Goal: Task Accomplishment & Management: Use online tool/utility

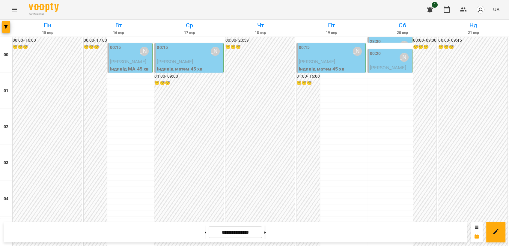
click at [116, 58] on div "00:15" at bounding box center [115, 51] width 11 height 14
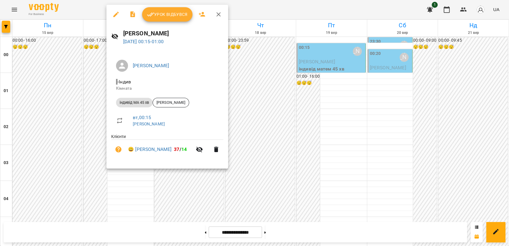
click at [169, 17] on span "Урок відбувся" at bounding box center [167, 14] width 41 height 7
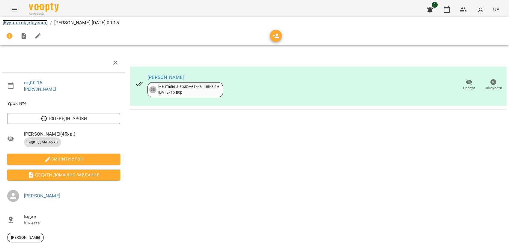
click at [22, 25] on link "Журнал відвідувань" at bounding box center [24, 23] width 45 height 6
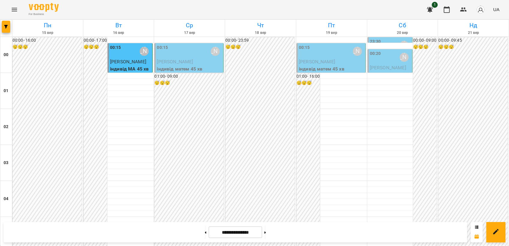
click at [177, 54] on div "00:15 [PERSON_NAME]" at bounding box center [189, 51] width 65 height 14
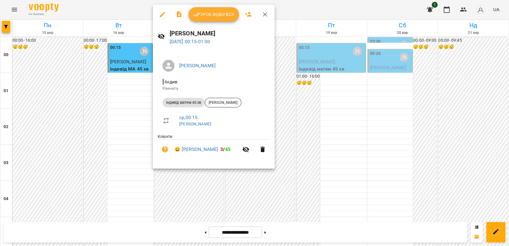
click at [453, 129] on div at bounding box center [254, 123] width 509 height 246
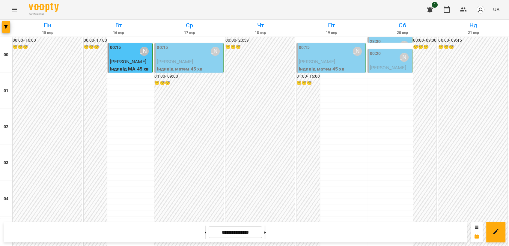
click at [205, 232] on button at bounding box center [205, 231] width 1 height 13
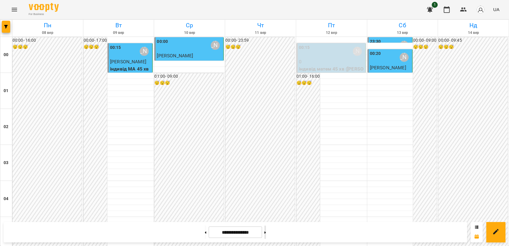
click at [266, 234] on button at bounding box center [264, 231] width 1 height 13
type input "**********"
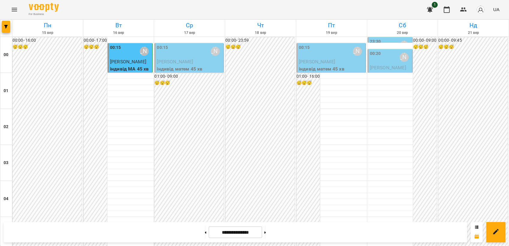
click at [11, 9] on icon "Menu" at bounding box center [14, 9] width 7 height 7
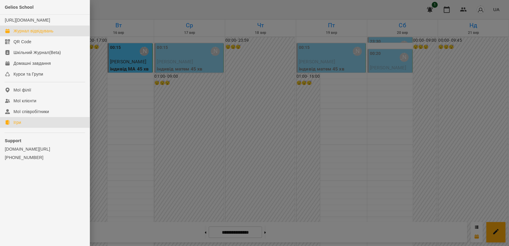
drag, startPoint x: 25, startPoint y: 127, endPoint x: 34, endPoint y: 126, distance: 8.2
click at [25, 127] on link "Ігри" at bounding box center [45, 122] width 90 height 11
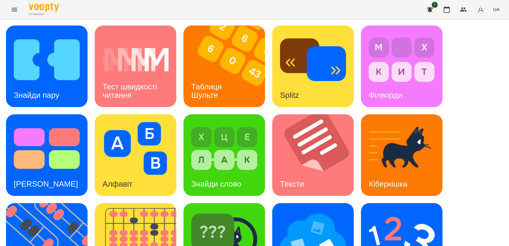
click at [495, 10] on span "UA" at bounding box center [496, 9] width 6 height 6
click at [477, 47] on div "Русский" at bounding box center [484, 44] width 31 height 11
click at [48, 203] on img at bounding box center [50, 243] width 89 height 81
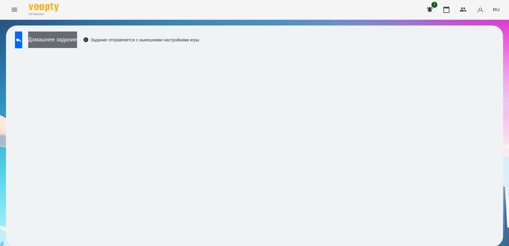
click at [77, 43] on button "Домашнее задание" at bounding box center [52, 39] width 49 height 16
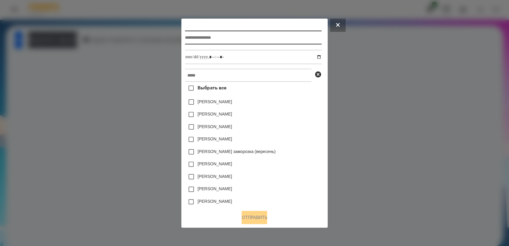
click at [196, 37] on input "text" at bounding box center [253, 38] width 136 height 14
type input "*********"
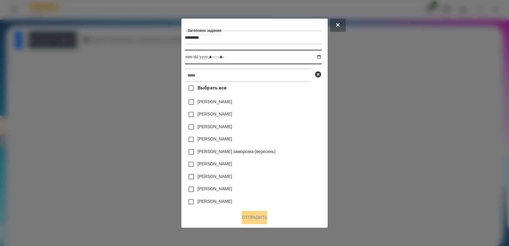
click at [320, 55] on input "datetime-local" at bounding box center [253, 57] width 136 height 14
type input "**********"
drag, startPoint x: 284, startPoint y: 141, endPoint x: 283, endPoint y: 137, distance: 3.8
click at [284, 141] on div "[PERSON_NAME]" at bounding box center [253, 139] width 136 height 13
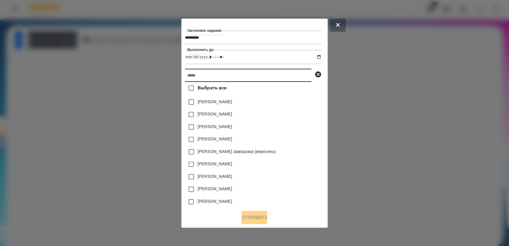
click at [239, 80] on input "text" at bounding box center [248, 75] width 126 height 13
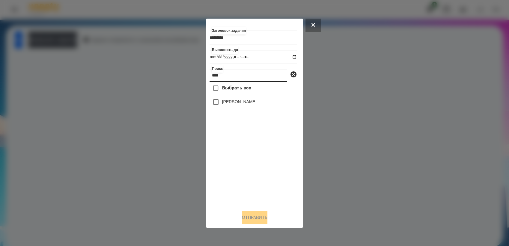
type input "****"
click at [255, 217] on button "Отправить" at bounding box center [254, 217] width 25 height 13
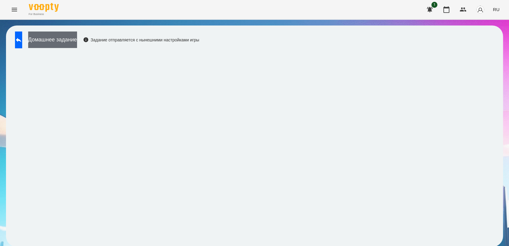
drag, startPoint x: 67, startPoint y: 40, endPoint x: 73, endPoint y: 38, distance: 5.9
click at [73, 38] on button "Домашнее задание" at bounding box center [52, 39] width 49 height 16
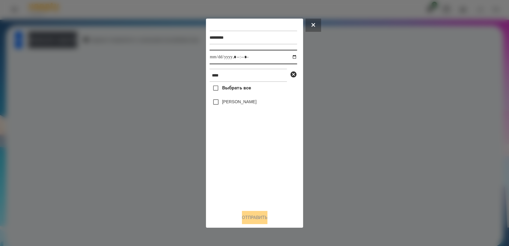
click at [288, 56] on input "datetime-local" at bounding box center [252, 57] width 87 height 14
type input "**********"
click at [244, 163] on div "Выбрать все [PERSON_NAME]" at bounding box center [252, 143] width 87 height 123
click at [248, 216] on button "Отправить" at bounding box center [254, 217] width 25 height 13
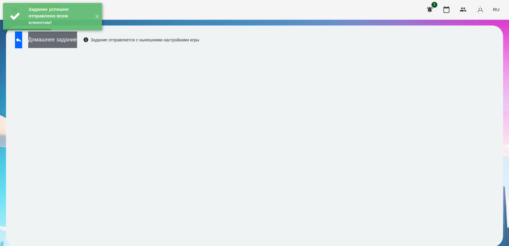
click at [68, 44] on button "Домашнее задание" at bounding box center [52, 39] width 49 height 16
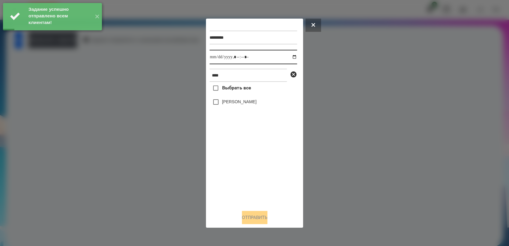
click at [290, 57] on input "datetime-local" at bounding box center [252, 57] width 87 height 14
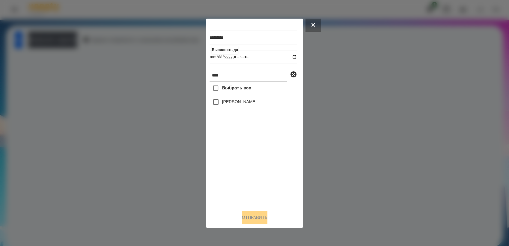
type input "**********"
click at [241, 155] on div "Выбрать все [PERSON_NAME]" at bounding box center [252, 143] width 87 height 123
drag, startPoint x: 260, startPoint y: 217, endPoint x: 272, endPoint y: 190, distance: 29.8
click at [261, 216] on button "Отправить" at bounding box center [254, 217] width 25 height 13
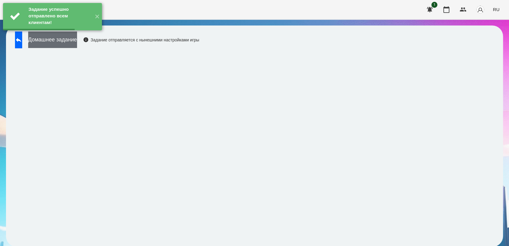
click at [77, 42] on button "Домашнее задание" at bounding box center [52, 39] width 49 height 16
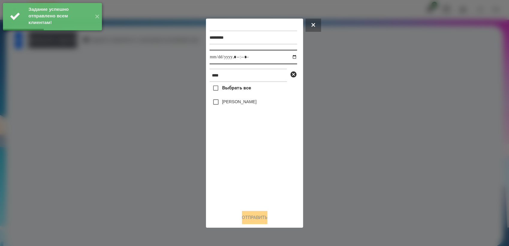
click at [288, 57] on input "datetime-local" at bounding box center [252, 57] width 87 height 14
type input "**********"
click at [251, 171] on div "Выбрать все [PERSON_NAME]" at bounding box center [252, 143] width 87 height 123
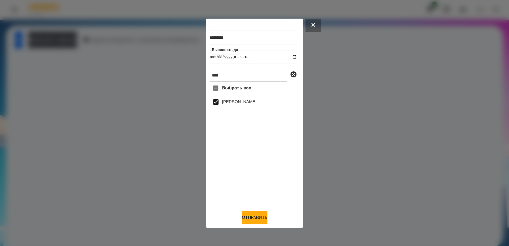
drag, startPoint x: 262, startPoint y: 218, endPoint x: 280, endPoint y: 215, distance: 18.8
click at [263, 218] on button "Отправить" at bounding box center [254, 217] width 25 height 13
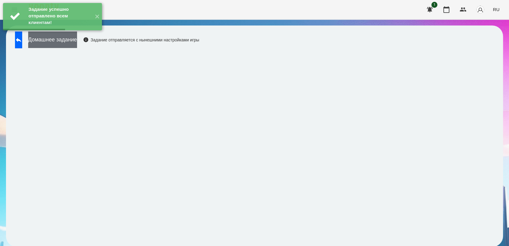
click at [68, 39] on button "Домашнее задание" at bounding box center [52, 39] width 49 height 16
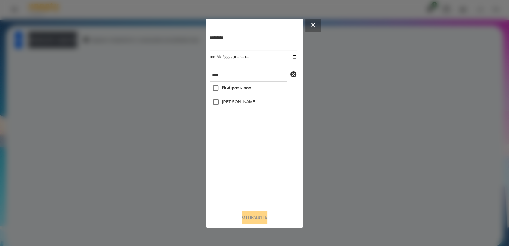
click at [289, 57] on input "datetime-local" at bounding box center [252, 57] width 87 height 14
type input "**********"
drag, startPoint x: 251, startPoint y: 166, endPoint x: 222, endPoint y: 111, distance: 62.6
click at [251, 166] on div "Выбрать все [PERSON_NAME]" at bounding box center [252, 143] width 87 height 123
click at [251, 219] on button "Отправить" at bounding box center [254, 217] width 25 height 13
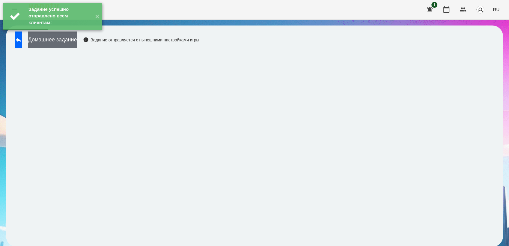
click at [60, 42] on button "Домашнее задание" at bounding box center [52, 39] width 49 height 16
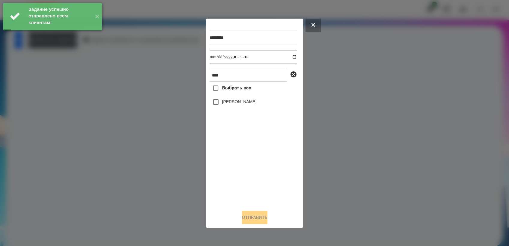
click at [291, 56] on input "datetime-local" at bounding box center [252, 57] width 87 height 14
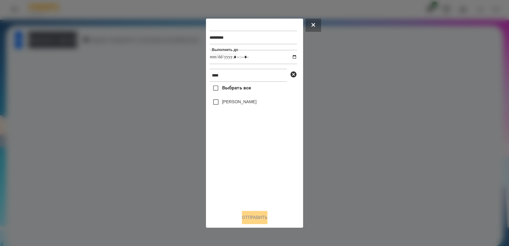
type input "**********"
click at [260, 166] on div "Выбрать все [PERSON_NAME]" at bounding box center [252, 143] width 87 height 123
click at [264, 219] on button "Отправить" at bounding box center [254, 217] width 25 height 13
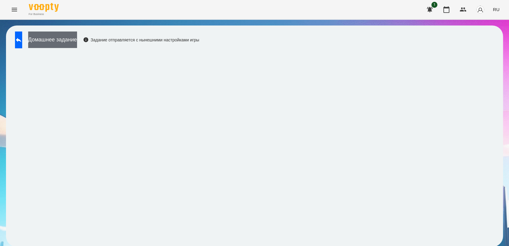
click at [60, 38] on button "Домашнее задание" at bounding box center [52, 39] width 49 height 16
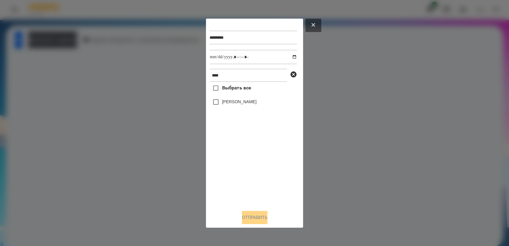
click at [320, 25] on button at bounding box center [313, 25] width 16 height 13
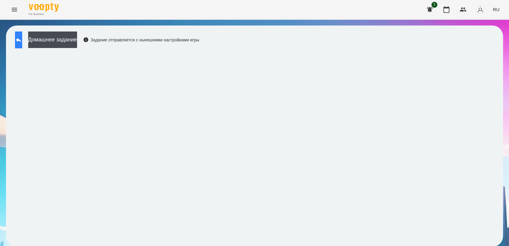
click at [19, 44] on button at bounding box center [18, 39] width 7 height 17
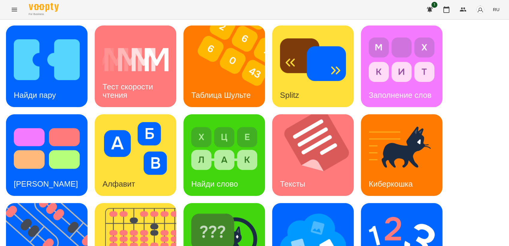
scroll to position [133, 0]
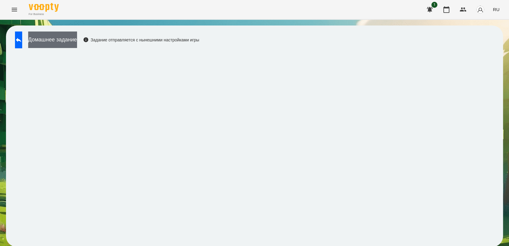
click at [75, 44] on button "Домашнее задание" at bounding box center [52, 39] width 49 height 16
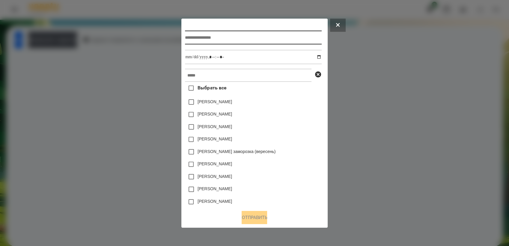
click at [217, 40] on input "text" at bounding box center [253, 38] width 136 height 14
type input "*******"
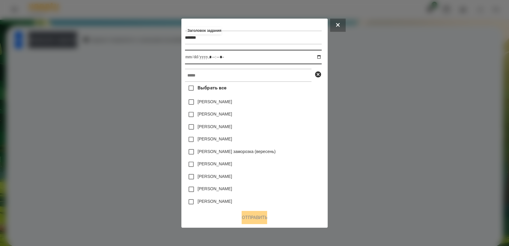
click at [321, 55] on input "datetime-local" at bounding box center [253, 57] width 136 height 14
type input "**********"
click at [293, 141] on div "[PERSON_NAME]" at bounding box center [253, 139] width 136 height 13
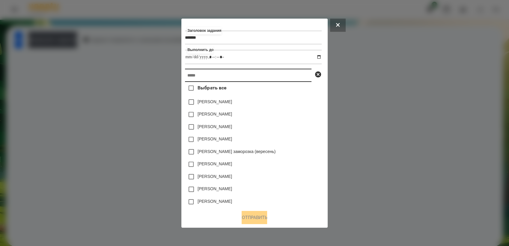
click at [228, 75] on input "text" at bounding box center [248, 75] width 126 height 13
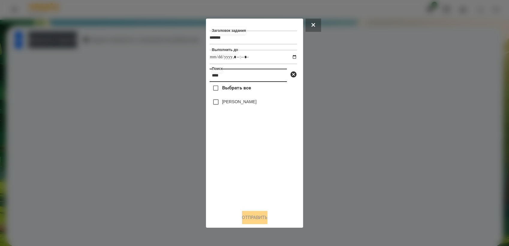
type input "****"
click at [211, 111] on div "Выбрать все [PERSON_NAME]" at bounding box center [252, 143] width 87 height 123
click at [255, 220] on button "Отправить" at bounding box center [254, 217] width 25 height 13
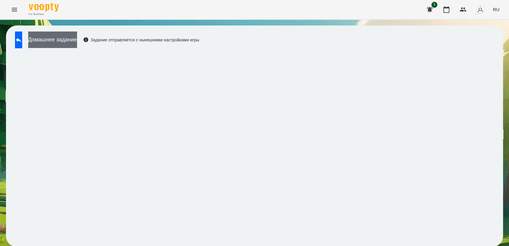
click at [77, 39] on button "Домашнее задание" at bounding box center [52, 39] width 49 height 16
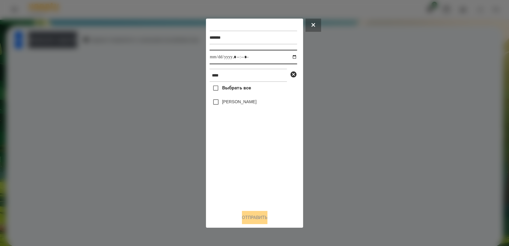
click at [290, 56] on input "datetime-local" at bounding box center [252, 57] width 87 height 14
type input "**********"
drag, startPoint x: 244, startPoint y: 168, endPoint x: 225, endPoint y: 127, distance: 45.0
click at [243, 166] on div "Выбрать все [PERSON_NAME]" at bounding box center [252, 143] width 87 height 123
click at [262, 217] on button "Отправить" at bounding box center [254, 217] width 25 height 13
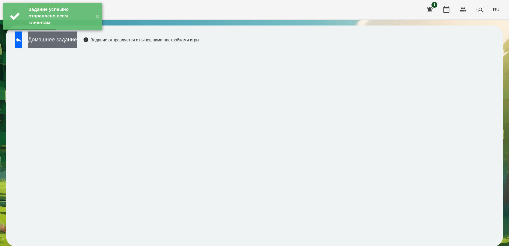
click at [64, 43] on button "Домашнее задание" at bounding box center [52, 39] width 49 height 16
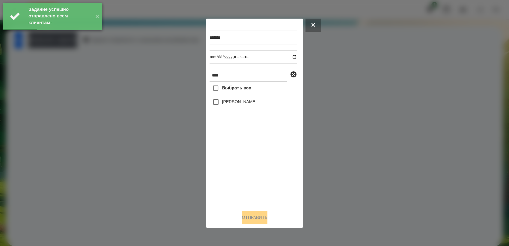
drag, startPoint x: 288, startPoint y: 57, endPoint x: 289, endPoint y: 63, distance: 6.1
click at [288, 57] on input "datetime-local" at bounding box center [252, 57] width 87 height 14
type input "**********"
drag, startPoint x: 242, startPoint y: 164, endPoint x: 239, endPoint y: 157, distance: 7.9
click at [242, 164] on div "Выбрать все [PERSON_NAME]" at bounding box center [252, 143] width 87 height 123
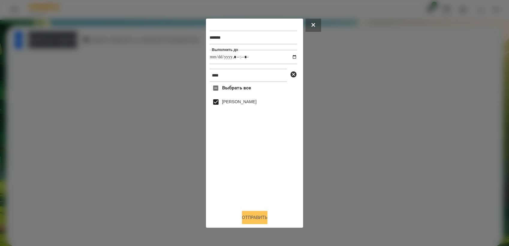
click at [249, 221] on button "Отправить" at bounding box center [254, 217] width 25 height 13
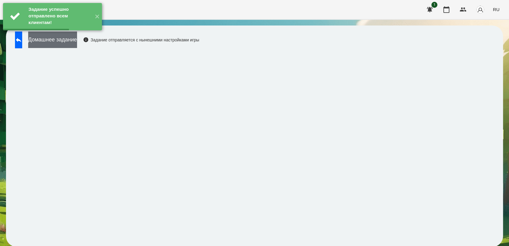
click at [77, 44] on button "Домашнее задание" at bounding box center [52, 39] width 49 height 16
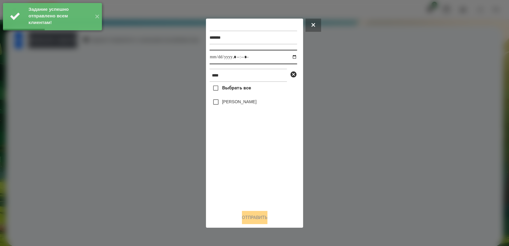
click at [291, 58] on input "datetime-local" at bounding box center [252, 57] width 87 height 14
type input "**********"
click at [254, 163] on div "Выбрать все [PERSON_NAME]" at bounding box center [252, 143] width 87 height 123
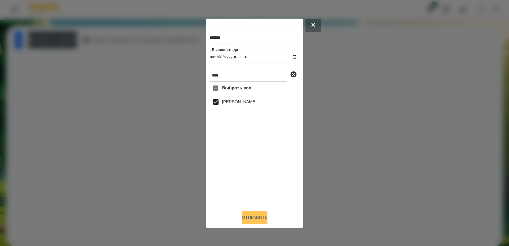
click at [261, 216] on button "Отправить" at bounding box center [254, 217] width 25 height 13
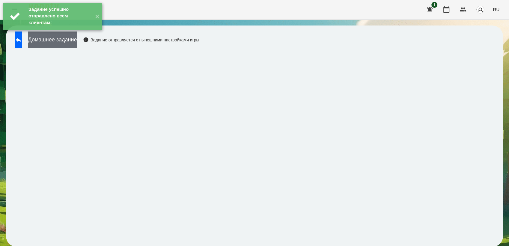
click at [77, 40] on button "Домашнее задание" at bounding box center [52, 39] width 49 height 16
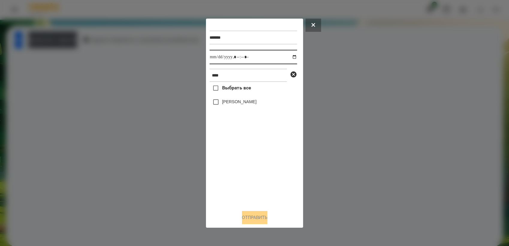
drag, startPoint x: 289, startPoint y: 57, endPoint x: 290, endPoint y: 65, distance: 8.5
click at [289, 56] on input "datetime-local" at bounding box center [252, 57] width 87 height 14
type input "**********"
click at [249, 149] on div "Выбрать все [PERSON_NAME]" at bounding box center [252, 143] width 87 height 123
drag, startPoint x: 256, startPoint y: 216, endPoint x: 259, endPoint y: 217, distance: 3.2
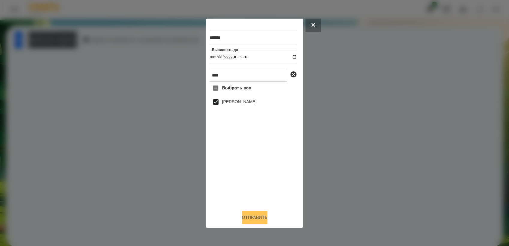
click at [257, 217] on button "Отправить" at bounding box center [254, 217] width 25 height 13
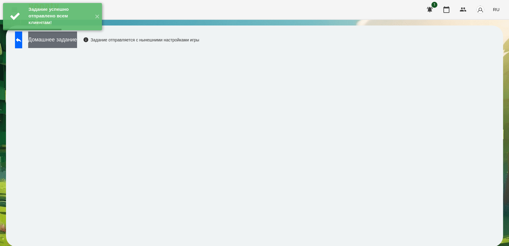
click at [63, 37] on button "Домашнее задание" at bounding box center [52, 39] width 49 height 16
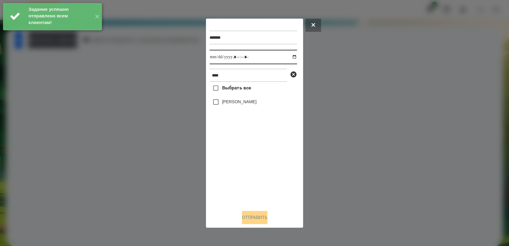
drag, startPoint x: 290, startPoint y: 57, endPoint x: 290, endPoint y: 61, distance: 4.5
click at [290, 56] on input "datetime-local" at bounding box center [252, 57] width 87 height 14
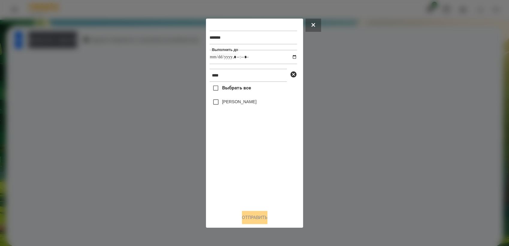
type input "**********"
click at [243, 155] on div "Выбрать все [PERSON_NAME]" at bounding box center [252, 143] width 87 height 123
click at [260, 213] on button "Отправить" at bounding box center [254, 217] width 25 height 13
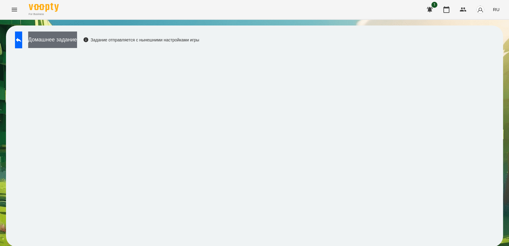
click at [55, 35] on button "Домашнее задание" at bounding box center [52, 39] width 49 height 16
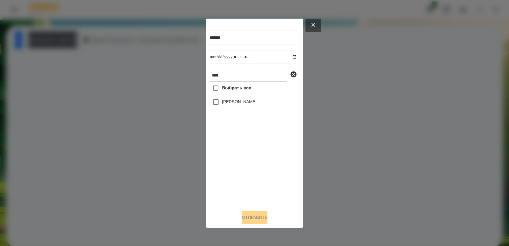
click at [313, 23] on icon at bounding box center [313, 25] width 4 height 4
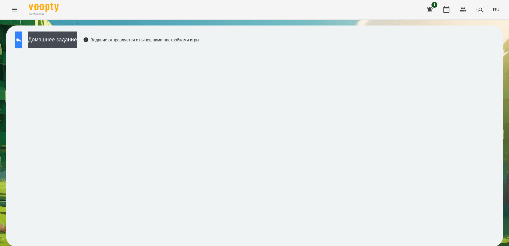
click at [22, 38] on icon at bounding box center [18, 39] width 7 height 7
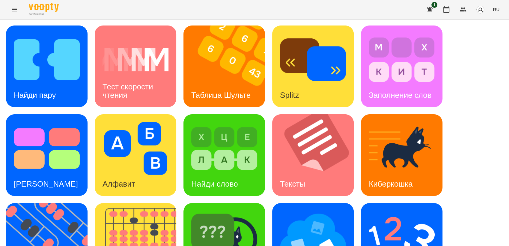
scroll to position [100, 0]
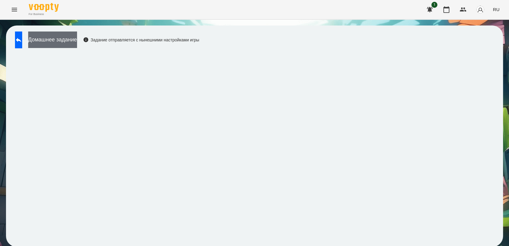
click at [72, 39] on button "Домашнее задание" at bounding box center [52, 39] width 49 height 16
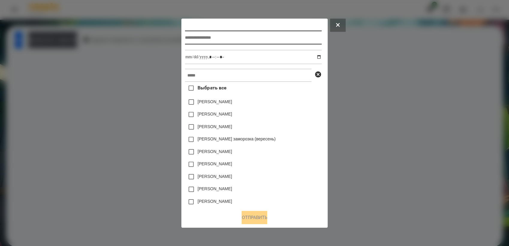
click at [204, 32] on input "text" at bounding box center [253, 38] width 136 height 14
type input "**********"
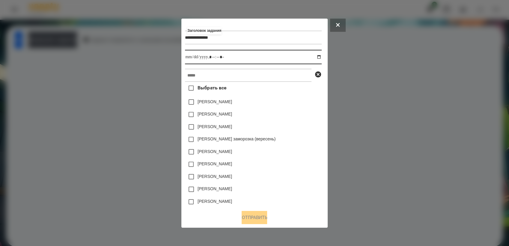
click at [321, 55] on input "datetime-local" at bounding box center [253, 57] width 136 height 14
type input "**********"
click at [308, 128] on div "[PERSON_NAME]" at bounding box center [253, 126] width 136 height 13
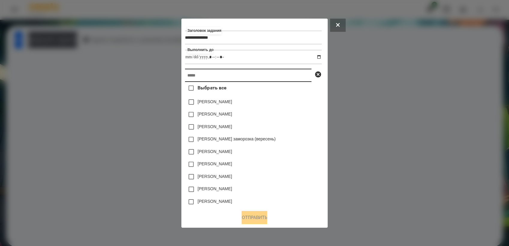
click at [238, 76] on input "text" at bounding box center [248, 75] width 126 height 13
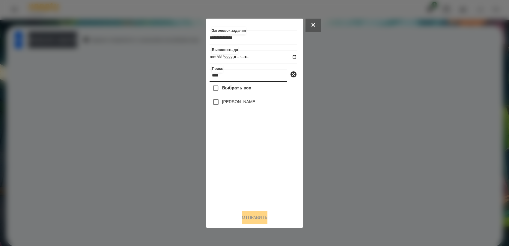
type input "****"
click at [259, 216] on button "Отправить" at bounding box center [254, 217] width 25 height 13
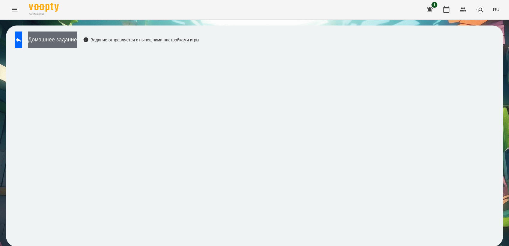
click at [55, 36] on button "Домашнее задание" at bounding box center [52, 39] width 49 height 16
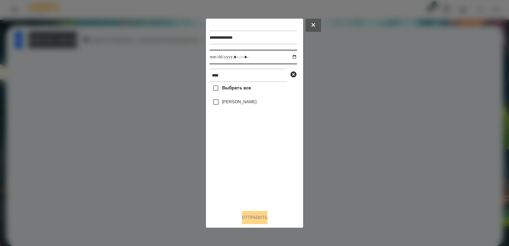
click at [289, 57] on input "datetime-local" at bounding box center [252, 57] width 87 height 14
type input "**********"
drag, startPoint x: 248, startPoint y: 163, endPoint x: 239, endPoint y: 155, distance: 11.9
click at [247, 162] on div "Выбрать все [PERSON_NAME]" at bounding box center [252, 143] width 87 height 123
click at [253, 220] on button "Отправить" at bounding box center [254, 217] width 25 height 13
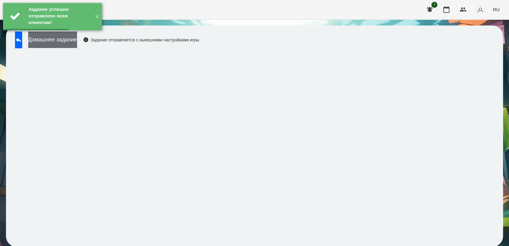
click at [71, 45] on button "Домашнее задание" at bounding box center [52, 39] width 49 height 16
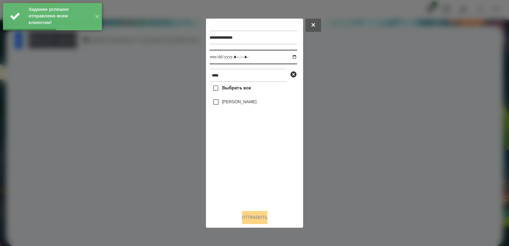
click at [289, 54] on input "datetime-local" at bounding box center [252, 57] width 87 height 14
type input "**********"
click at [242, 160] on div "Выбрать все [PERSON_NAME]" at bounding box center [252, 143] width 87 height 123
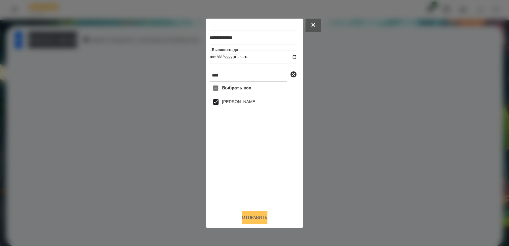
click at [266, 219] on button "Отправить" at bounding box center [254, 217] width 25 height 13
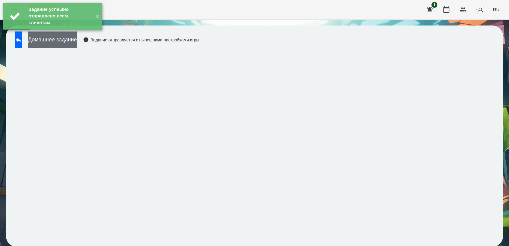
click at [62, 44] on button "Домашнее задание" at bounding box center [52, 39] width 49 height 16
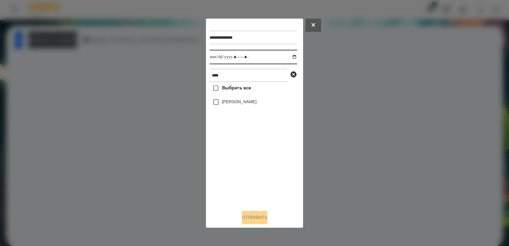
click at [288, 56] on input "datetime-local" at bounding box center [252, 57] width 87 height 14
type input "**********"
drag, startPoint x: 251, startPoint y: 162, endPoint x: 231, endPoint y: 136, distance: 32.3
click at [250, 161] on div "Выбрать все [PERSON_NAME]" at bounding box center [252, 143] width 87 height 123
click at [266, 220] on button "Отправить" at bounding box center [254, 217] width 25 height 13
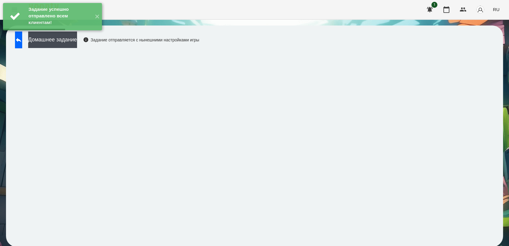
drag, startPoint x: 63, startPoint y: 42, endPoint x: 101, endPoint y: 35, distance: 38.3
click at [63, 42] on button "Домашнее задание" at bounding box center [52, 39] width 49 height 16
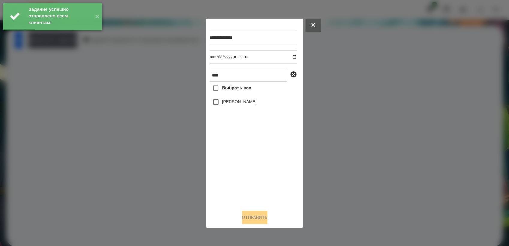
click at [290, 56] on input "datetime-local" at bounding box center [252, 57] width 87 height 14
type input "**********"
click at [266, 163] on div "Выбрать все [PERSON_NAME]" at bounding box center [252, 143] width 87 height 123
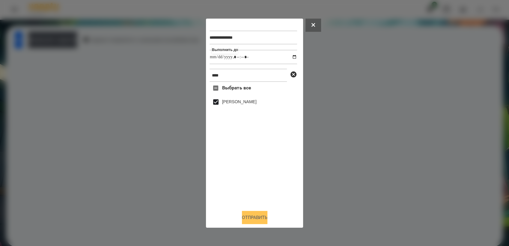
click at [264, 216] on button "Отправить" at bounding box center [254, 217] width 25 height 13
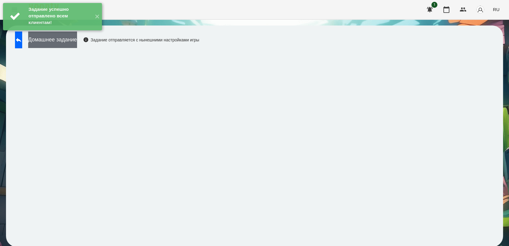
click at [71, 36] on button "Домашнее задание" at bounding box center [52, 39] width 49 height 16
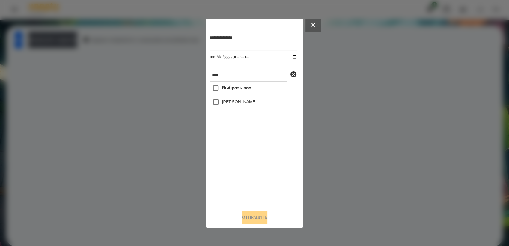
click at [290, 57] on input "datetime-local" at bounding box center [252, 57] width 87 height 14
type input "**********"
click at [261, 176] on div "Выбрать все [PERSON_NAME]" at bounding box center [252, 143] width 87 height 123
click at [254, 220] on button "Отправить" at bounding box center [254, 217] width 25 height 13
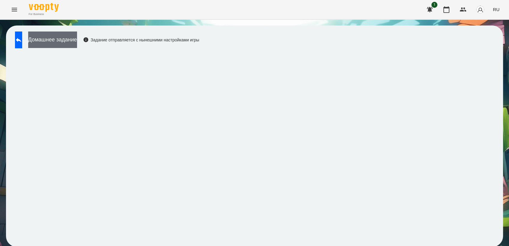
click at [71, 38] on button "Домашнее задание" at bounding box center [52, 39] width 49 height 16
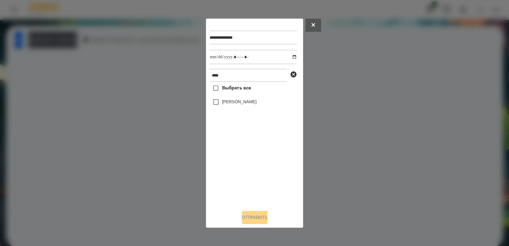
click at [315, 25] on button at bounding box center [313, 25] width 16 height 13
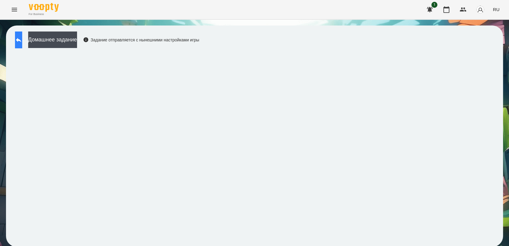
click at [22, 43] on icon at bounding box center [18, 39] width 7 height 7
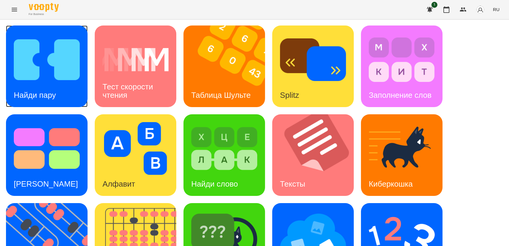
click at [55, 80] on img at bounding box center [47, 59] width 66 height 53
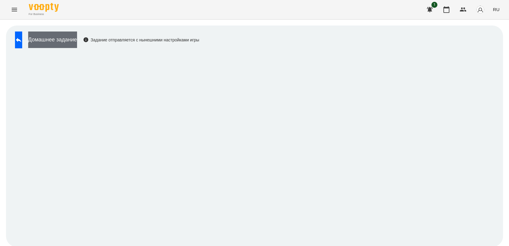
click at [77, 42] on button "Домашнее задание" at bounding box center [52, 39] width 49 height 16
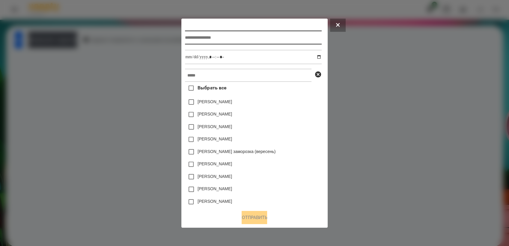
click at [187, 38] on input "text" at bounding box center [253, 38] width 136 height 14
type input "**********"
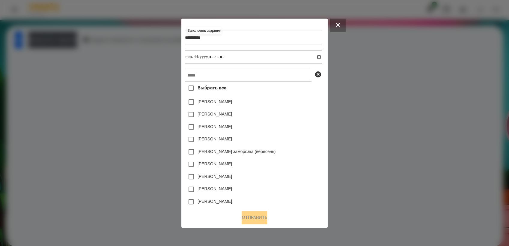
click at [321, 58] on input "datetime-local" at bounding box center [253, 57] width 136 height 14
type input "**********"
click at [300, 164] on div "[PERSON_NAME]" at bounding box center [253, 164] width 136 height 13
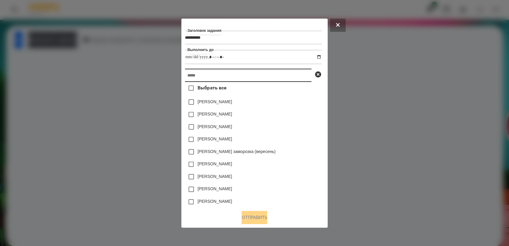
drag, startPoint x: 239, startPoint y: 79, endPoint x: 238, endPoint y: 75, distance: 4.2
click at [239, 78] on input "text" at bounding box center [248, 75] width 126 height 13
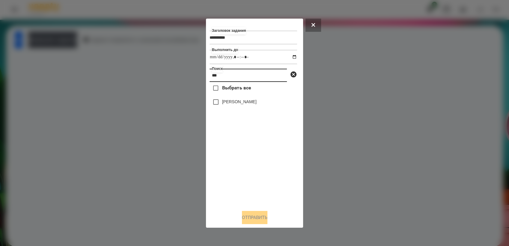
type input "***"
click at [267, 216] on button "Отправить" at bounding box center [254, 217] width 25 height 13
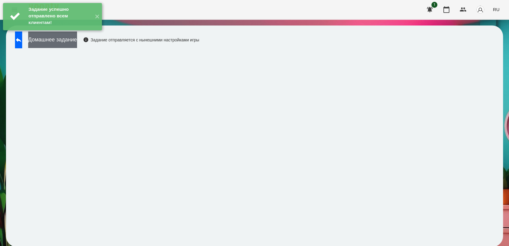
click at [61, 37] on button "Домашнее задание" at bounding box center [52, 39] width 49 height 16
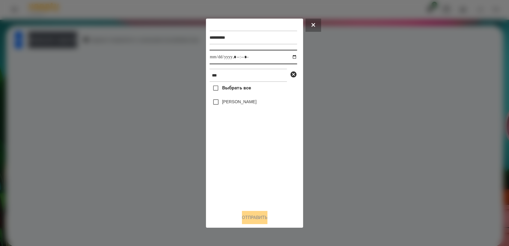
click at [291, 57] on input "datetime-local" at bounding box center [252, 57] width 87 height 14
type input "**********"
drag, startPoint x: 231, startPoint y: 153, endPoint x: 213, endPoint y: 114, distance: 43.4
click at [230, 151] on div "Выбрать все [PERSON_NAME]" at bounding box center [252, 143] width 87 height 123
click at [263, 214] on button "Отправить" at bounding box center [254, 217] width 25 height 13
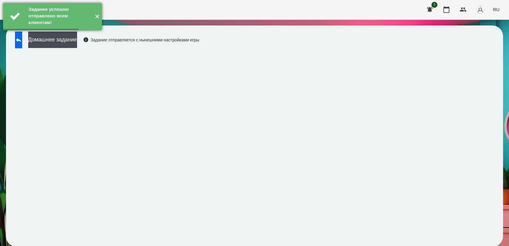
click at [77, 36] on button "Домашнее задание" at bounding box center [52, 39] width 49 height 16
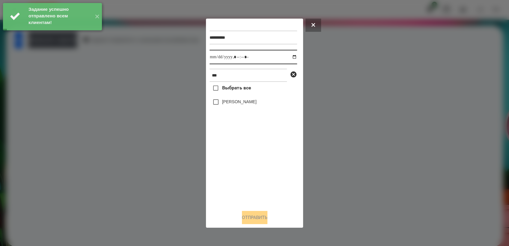
click at [290, 56] on input "datetime-local" at bounding box center [252, 57] width 87 height 14
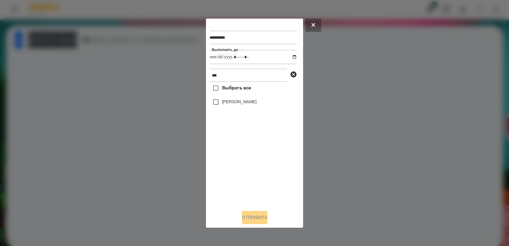
type input "**********"
click at [252, 161] on div "Выбрать все [PERSON_NAME]" at bounding box center [252, 143] width 87 height 123
drag, startPoint x: 262, startPoint y: 219, endPoint x: 340, endPoint y: 184, distance: 85.0
click at [267, 218] on button "Отправить" at bounding box center [254, 217] width 25 height 13
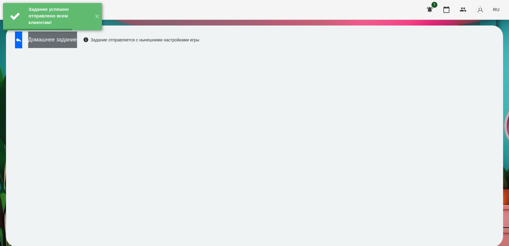
drag, startPoint x: 82, startPoint y: 40, endPoint x: 85, endPoint y: 40, distance: 3.3
click at [77, 40] on button "Домашнее задание" at bounding box center [52, 39] width 49 height 16
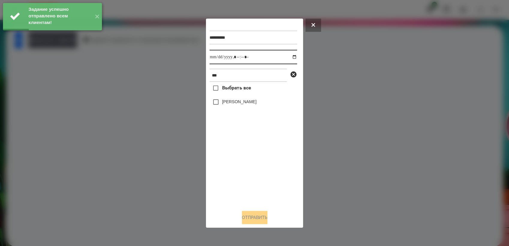
click at [290, 56] on input "datetime-local" at bounding box center [252, 57] width 87 height 14
type input "**********"
drag, startPoint x: 246, startPoint y: 170, endPoint x: 237, endPoint y: 146, distance: 25.3
click at [246, 169] on div "Выбрать все [PERSON_NAME]" at bounding box center [252, 143] width 87 height 123
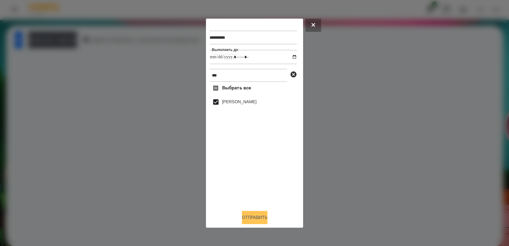
click at [255, 219] on button "Отправить" at bounding box center [254, 217] width 25 height 13
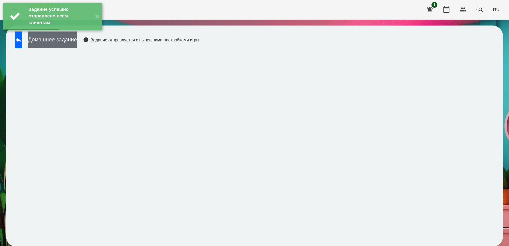
click at [65, 38] on button "Домашнее задание" at bounding box center [52, 39] width 49 height 16
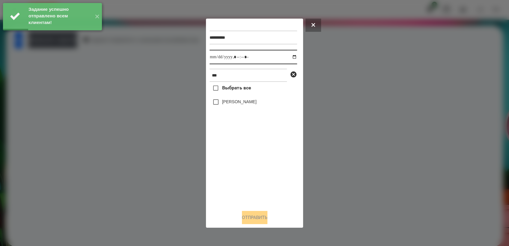
click at [291, 58] on input "datetime-local" at bounding box center [252, 57] width 87 height 14
type input "**********"
drag, startPoint x: 258, startPoint y: 164, endPoint x: 252, endPoint y: 139, distance: 24.9
click at [257, 162] on div "Выбрать все [PERSON_NAME]" at bounding box center [252, 143] width 87 height 123
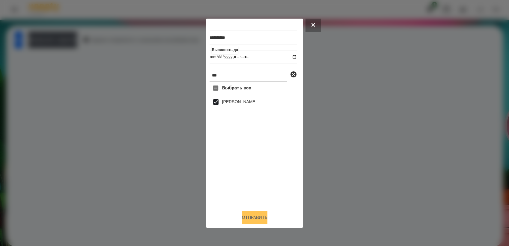
click at [254, 219] on button "Отправить" at bounding box center [254, 217] width 25 height 13
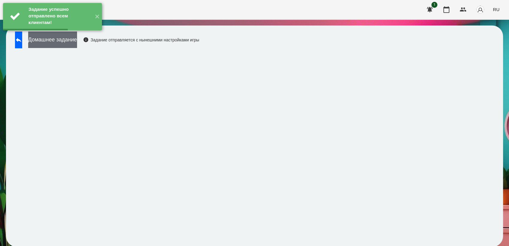
click at [77, 39] on button "Домашнее задание" at bounding box center [52, 39] width 49 height 16
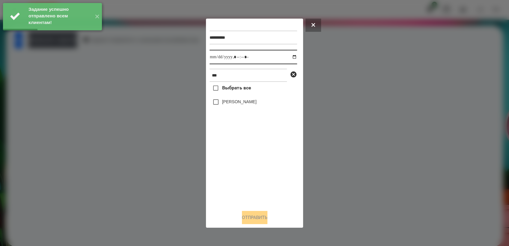
click at [288, 57] on input "datetime-local" at bounding box center [252, 57] width 87 height 14
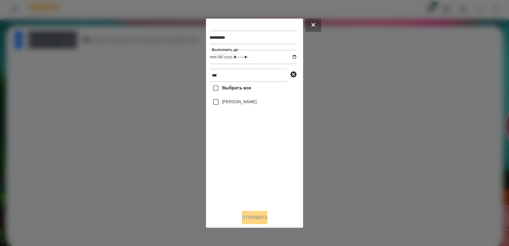
type input "**********"
click at [268, 156] on div "Выбрать все [PERSON_NAME]" at bounding box center [252, 143] width 87 height 123
click at [255, 217] on button "Отправить" at bounding box center [254, 217] width 25 height 13
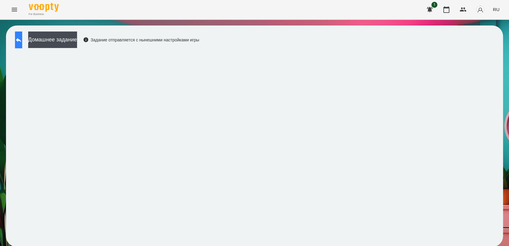
click at [22, 43] on icon at bounding box center [18, 39] width 7 height 7
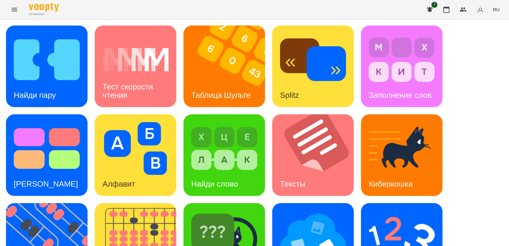
scroll to position [133, 0]
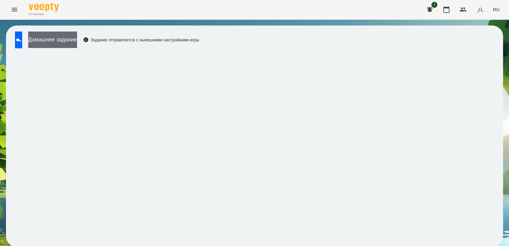
click at [49, 40] on button "Домашнее задание" at bounding box center [52, 39] width 49 height 16
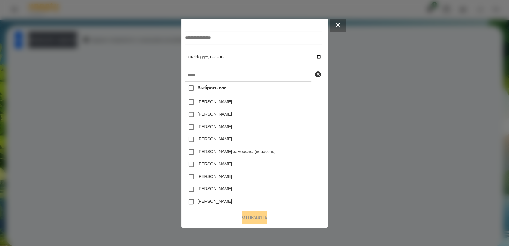
click at [191, 35] on input "text" at bounding box center [253, 38] width 136 height 14
type input "*********"
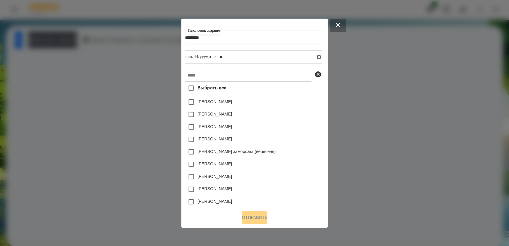
click at [321, 57] on input "datetime-local" at bounding box center [253, 57] width 136 height 14
type input "**********"
drag, startPoint x: 294, startPoint y: 159, endPoint x: 277, endPoint y: 137, distance: 27.8
click at [294, 159] on div "[PERSON_NAME]" at bounding box center [253, 164] width 136 height 13
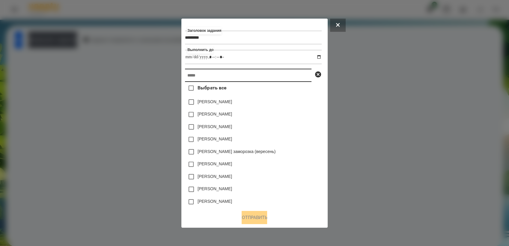
click at [236, 76] on input "text" at bounding box center [248, 75] width 126 height 13
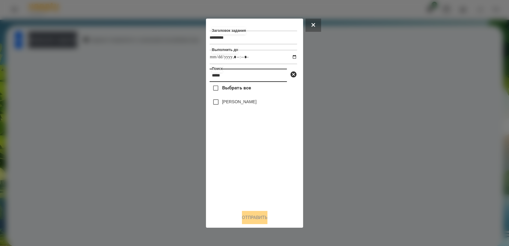
type input "*****"
click at [262, 220] on button "Отправить" at bounding box center [254, 217] width 25 height 13
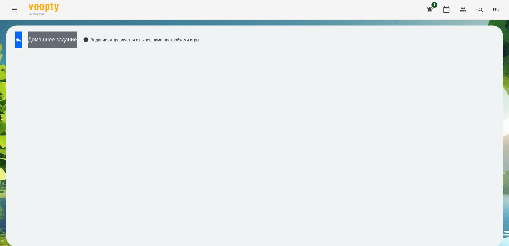
click at [77, 41] on button "Домашнее задание" at bounding box center [52, 39] width 49 height 16
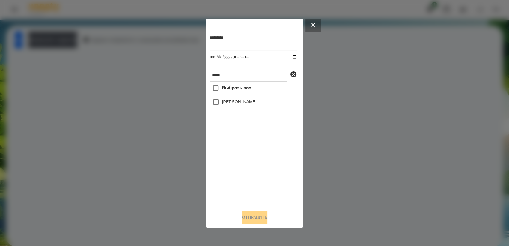
click at [286, 55] on input "datetime-local" at bounding box center [252, 57] width 87 height 14
type input "**********"
drag, startPoint x: 235, startPoint y: 161, endPoint x: 228, endPoint y: 118, distance: 43.6
click at [235, 158] on div "Выбрать все [PERSON_NAME]" at bounding box center [252, 143] width 87 height 123
click at [257, 222] on button "Отправить" at bounding box center [254, 217] width 25 height 13
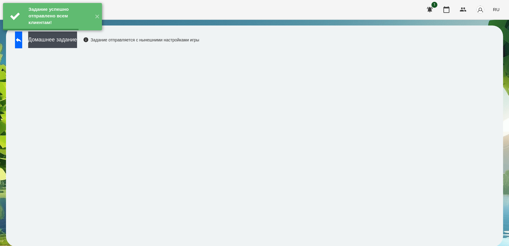
drag, startPoint x: 79, startPoint y: 40, endPoint x: 95, endPoint y: 35, distance: 16.2
click at [77, 40] on button "Домашнее задание" at bounding box center [52, 39] width 49 height 16
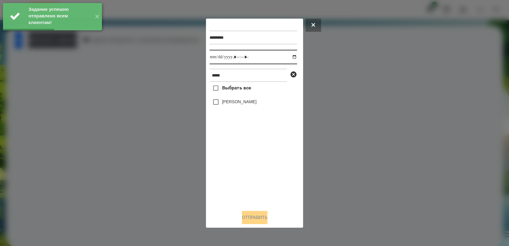
drag, startPoint x: 290, startPoint y: 55, endPoint x: 295, endPoint y: 62, distance: 8.6
click at [290, 56] on input "datetime-local" at bounding box center [252, 57] width 87 height 14
type input "**********"
drag, startPoint x: 242, startPoint y: 155, endPoint x: 227, endPoint y: 128, distance: 30.7
click at [242, 155] on div "Выбрать все [PERSON_NAME]" at bounding box center [252, 143] width 87 height 123
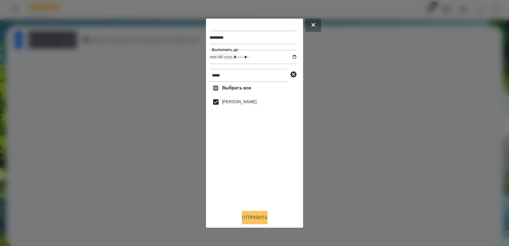
click at [249, 216] on button "Отправить" at bounding box center [254, 217] width 25 height 13
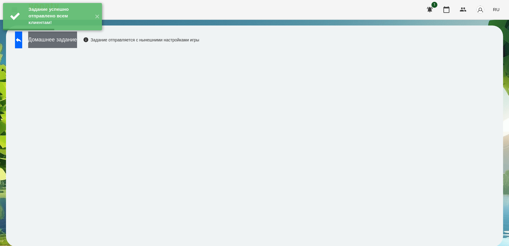
click at [65, 38] on button "Домашнее задание" at bounding box center [52, 39] width 49 height 16
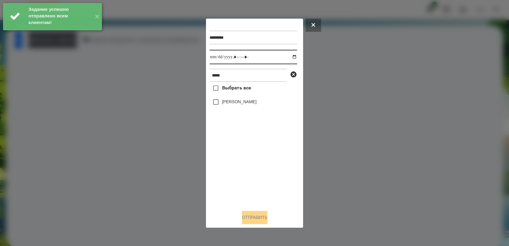
drag, startPoint x: 290, startPoint y: 55, endPoint x: 297, endPoint y: 62, distance: 10.0
click at [290, 55] on input "datetime-local" at bounding box center [252, 57] width 87 height 14
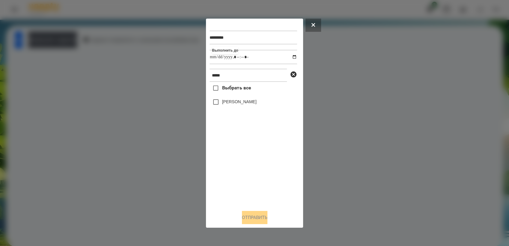
type input "**********"
click at [247, 162] on div "Выбрать все [PERSON_NAME]" at bounding box center [252, 143] width 87 height 123
click at [253, 218] on button "Отправить" at bounding box center [254, 217] width 25 height 13
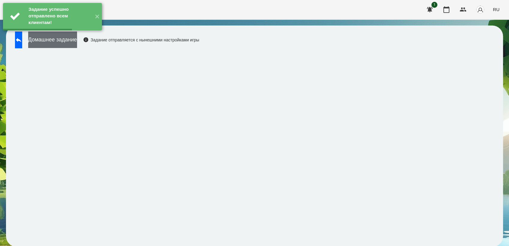
click at [76, 44] on button "Домашнее задание" at bounding box center [52, 39] width 49 height 16
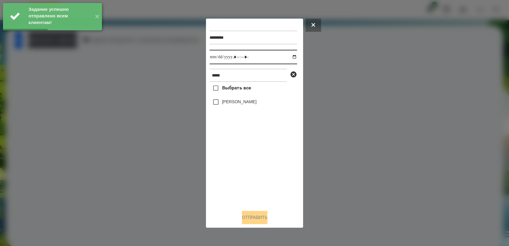
drag, startPoint x: 291, startPoint y: 56, endPoint x: 294, endPoint y: 65, distance: 9.2
click at [292, 56] on input "datetime-local" at bounding box center [252, 57] width 87 height 14
type input "**********"
drag, startPoint x: 253, startPoint y: 169, endPoint x: 241, endPoint y: 148, distance: 24.0
click at [252, 168] on div "Выбрать все [PERSON_NAME]" at bounding box center [252, 143] width 87 height 123
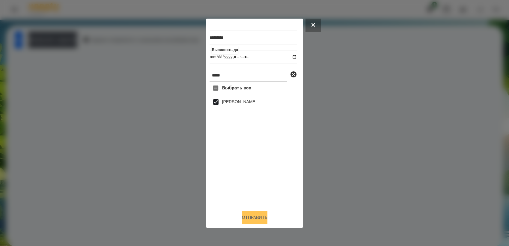
drag, startPoint x: 266, startPoint y: 221, endPoint x: 289, endPoint y: 212, distance: 24.8
click at [266, 221] on button "Отправить" at bounding box center [254, 217] width 25 height 13
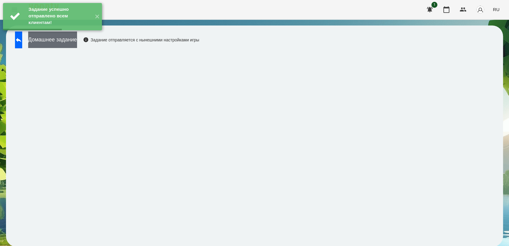
drag, startPoint x: 80, startPoint y: 39, endPoint x: 94, endPoint y: 32, distance: 16.1
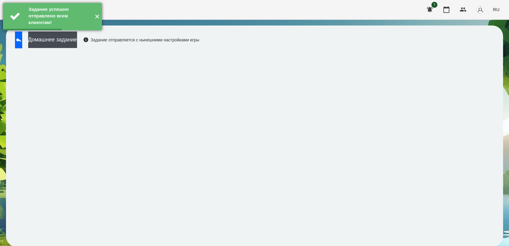
click at [77, 38] on button "Домашнее задание" at bounding box center [52, 39] width 49 height 16
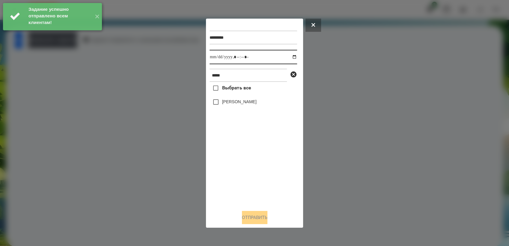
click at [290, 57] on input "datetime-local" at bounding box center [252, 57] width 87 height 14
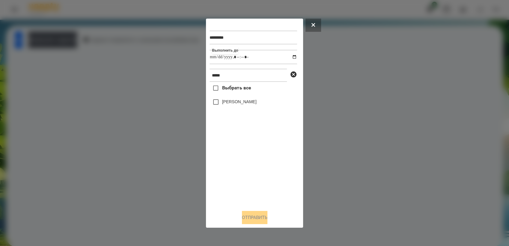
type input "**********"
click at [242, 164] on div "Выбрать все [PERSON_NAME]" at bounding box center [252, 143] width 87 height 123
click at [256, 216] on button "Отправить" at bounding box center [254, 217] width 25 height 13
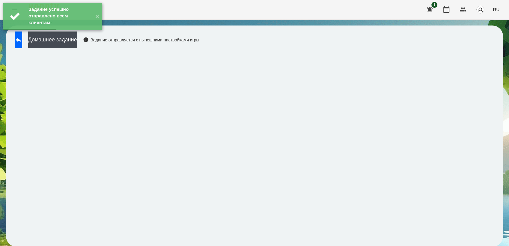
drag, startPoint x: 79, startPoint y: 40, endPoint x: 101, endPoint y: 35, distance: 22.1
click at [77, 40] on button "Домашнее задание" at bounding box center [52, 39] width 49 height 16
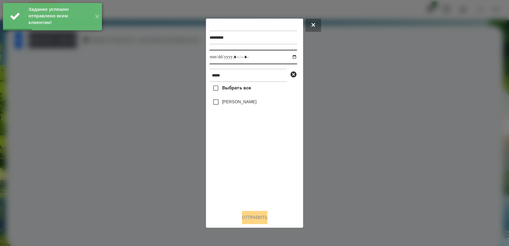
click at [292, 58] on input "datetime-local" at bounding box center [252, 57] width 87 height 14
type input "**********"
drag, startPoint x: 228, startPoint y: 159, endPoint x: 220, endPoint y: 138, distance: 23.4
click at [228, 159] on div "Выбрать все [PERSON_NAME]" at bounding box center [252, 143] width 87 height 123
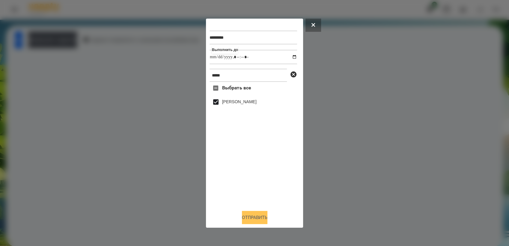
click at [248, 216] on button "Отправить" at bounding box center [254, 217] width 25 height 13
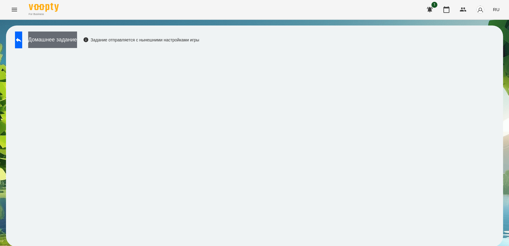
click at [70, 35] on button "Домашнее задание" at bounding box center [52, 39] width 49 height 16
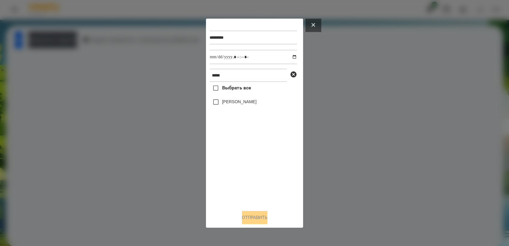
click at [310, 26] on button at bounding box center [313, 25] width 16 height 13
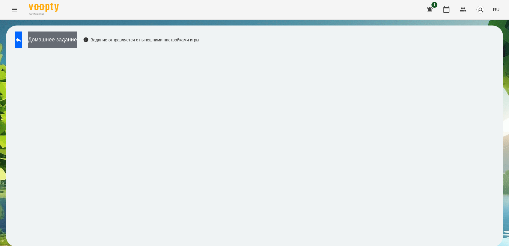
click at [61, 41] on button "Домашнее задание" at bounding box center [52, 39] width 49 height 16
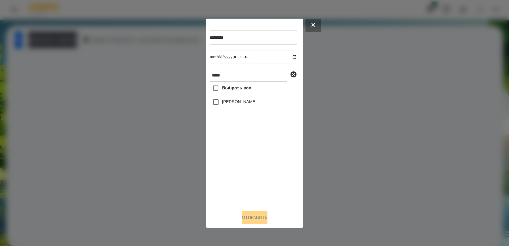
click at [237, 37] on input "*********" at bounding box center [252, 38] width 87 height 14
type input "**********"
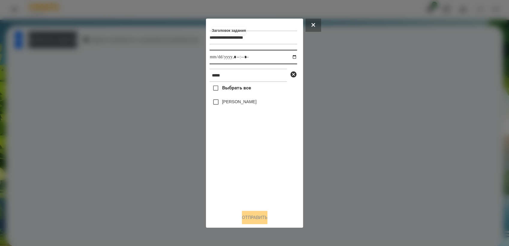
click at [289, 58] on input "datetime-local" at bounding box center [252, 57] width 87 height 14
type input "**********"
click at [259, 179] on div "Выбрать все [PERSON_NAME]" at bounding box center [252, 143] width 87 height 123
click at [255, 220] on button "Отправить" at bounding box center [254, 217] width 25 height 13
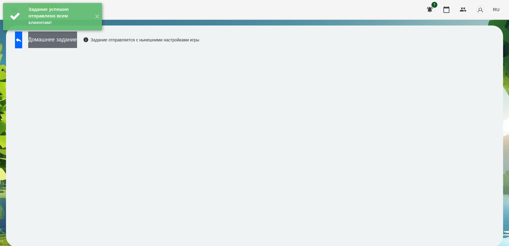
click at [65, 39] on button "Домашнее задание" at bounding box center [52, 39] width 49 height 16
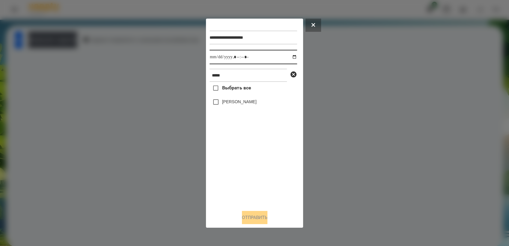
click at [288, 55] on input "datetime-local" at bounding box center [252, 57] width 87 height 14
type input "**********"
drag, startPoint x: 239, startPoint y: 164, endPoint x: 232, endPoint y: 137, distance: 27.9
click at [239, 163] on div "Выбрать все [PERSON_NAME]" at bounding box center [252, 143] width 87 height 123
drag, startPoint x: 251, startPoint y: 220, endPoint x: 255, endPoint y: 209, distance: 11.9
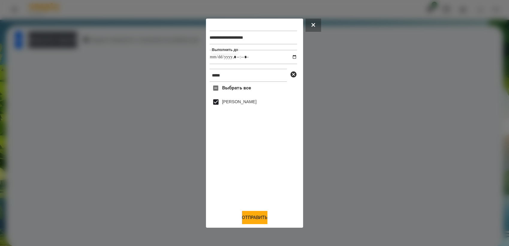
click at [251, 220] on button "Отправить" at bounding box center [254, 217] width 25 height 13
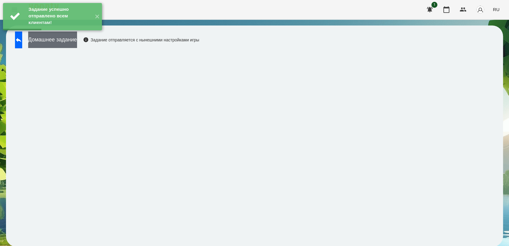
click at [67, 46] on button "Домашнее задание" at bounding box center [52, 39] width 49 height 16
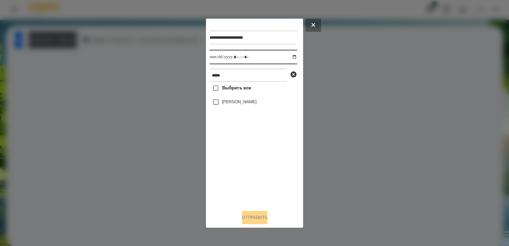
click at [288, 54] on input "datetime-local" at bounding box center [252, 57] width 87 height 14
type input "**********"
drag, startPoint x: 242, startPoint y: 155, endPoint x: 227, endPoint y: 131, distance: 28.8
click at [242, 154] on div "Выбрать все [PERSON_NAME]" at bounding box center [252, 143] width 87 height 123
click at [258, 215] on button "Отправить" at bounding box center [254, 217] width 25 height 13
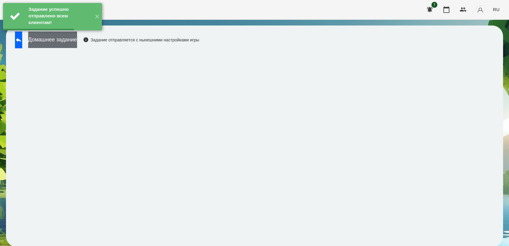
click at [77, 40] on button "Домашнее задание" at bounding box center [52, 39] width 49 height 16
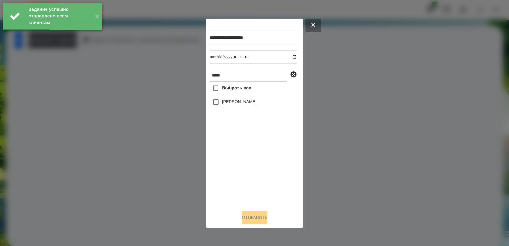
click at [289, 57] on input "datetime-local" at bounding box center [252, 57] width 87 height 14
type input "**********"
drag, startPoint x: 252, startPoint y: 161, endPoint x: 244, endPoint y: 147, distance: 15.7
click at [251, 159] on div "Выбрать все [PERSON_NAME]" at bounding box center [252, 143] width 87 height 123
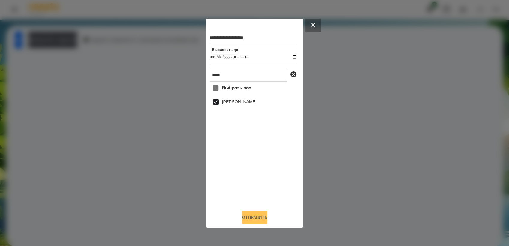
click at [249, 216] on button "Отправить" at bounding box center [254, 217] width 25 height 13
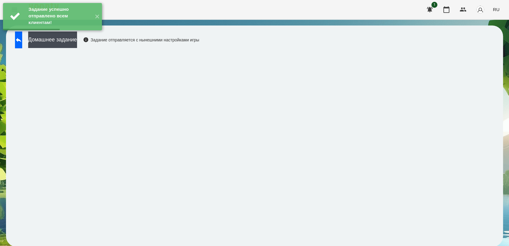
drag, startPoint x: 78, startPoint y: 42, endPoint x: 91, endPoint y: 34, distance: 14.9
click at [77, 41] on button "Домашнее задание" at bounding box center [52, 39] width 49 height 16
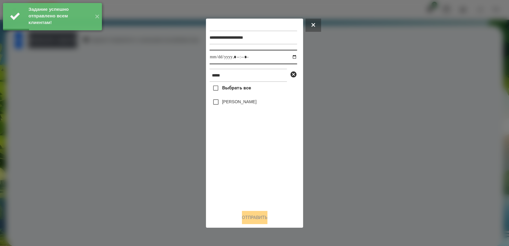
click at [290, 56] on input "datetime-local" at bounding box center [252, 57] width 87 height 14
type input "**********"
drag, startPoint x: 250, startPoint y: 161, endPoint x: 244, endPoint y: 136, distance: 25.7
click at [250, 160] on div "Выбрать все [PERSON_NAME]" at bounding box center [252, 143] width 87 height 123
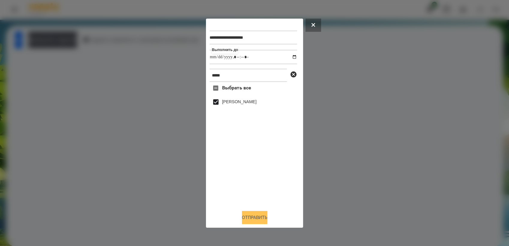
click at [254, 219] on button "Отправить" at bounding box center [254, 217] width 25 height 13
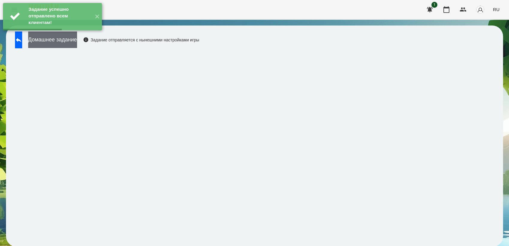
click at [77, 46] on button "Домашнее задание" at bounding box center [52, 39] width 49 height 16
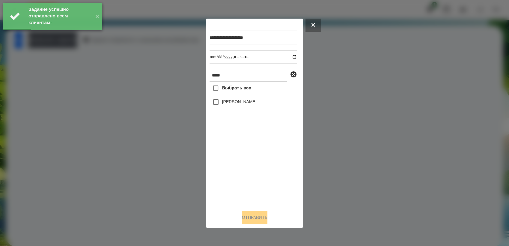
click at [289, 54] on input "datetime-local" at bounding box center [252, 57] width 87 height 14
type input "**********"
click at [240, 164] on div "Выбрать все [PERSON_NAME]" at bounding box center [252, 143] width 87 height 123
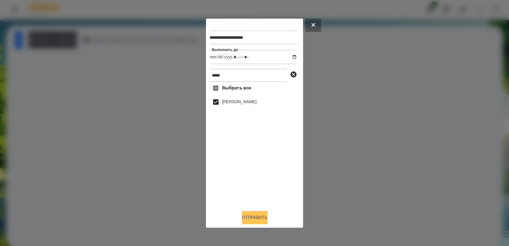
click at [256, 219] on button "Отправить" at bounding box center [254, 217] width 25 height 13
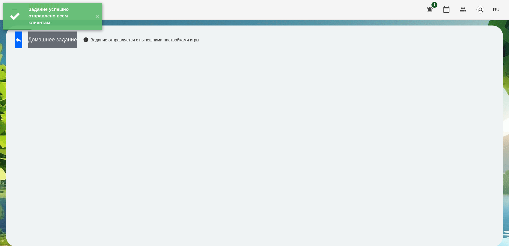
click at [77, 44] on button "Домашнее задание" at bounding box center [52, 39] width 49 height 16
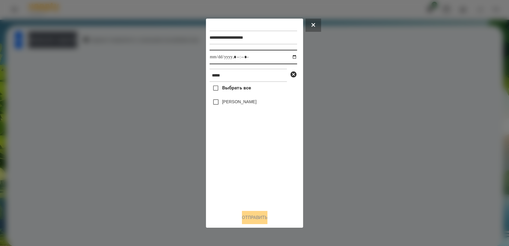
click at [291, 56] on input "datetime-local" at bounding box center [252, 57] width 87 height 14
type input "**********"
click at [237, 157] on div "Выбрать все [PERSON_NAME]" at bounding box center [252, 143] width 87 height 123
click at [251, 220] on button "Отправить" at bounding box center [254, 217] width 25 height 13
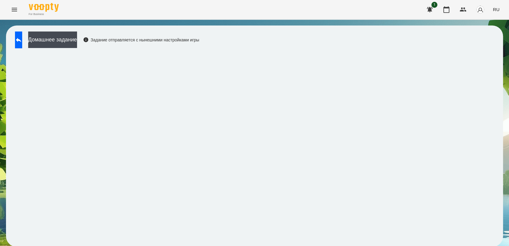
click at [495, 10] on span "RU" at bounding box center [495, 9] width 7 height 6
click at [489, 34] on div "Українська" at bounding box center [484, 33] width 31 height 11
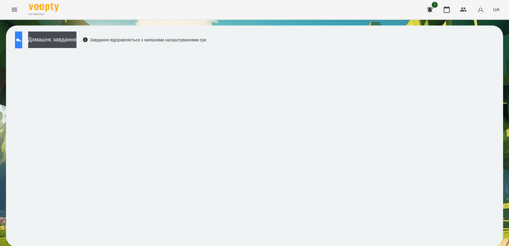
click at [20, 41] on button at bounding box center [18, 39] width 7 height 17
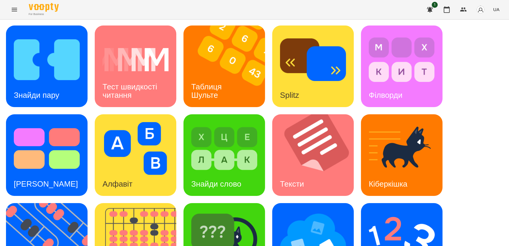
scroll to position [100, 0]
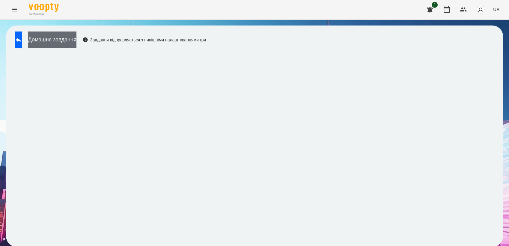
click at [71, 42] on button "Домашнє завдання" at bounding box center [52, 39] width 48 height 16
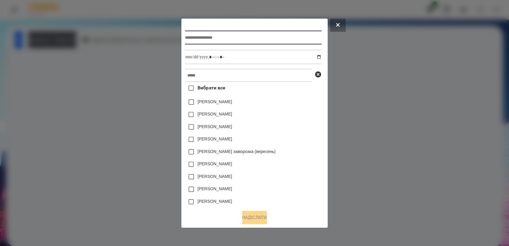
click at [206, 37] on input "text" at bounding box center [253, 38] width 136 height 14
type input "**********"
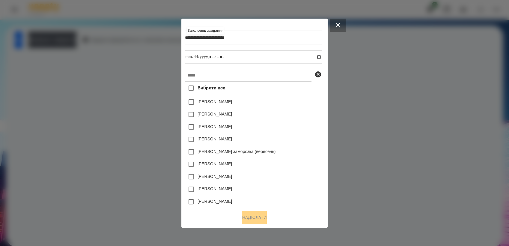
drag, startPoint x: 321, startPoint y: 54, endPoint x: 311, endPoint y: 70, distance: 18.7
click at [321, 54] on input "datetime-local" at bounding box center [253, 57] width 136 height 14
type input "**********"
click at [289, 149] on div "[PERSON_NAME] заморозка (вересень)" at bounding box center [253, 151] width 136 height 13
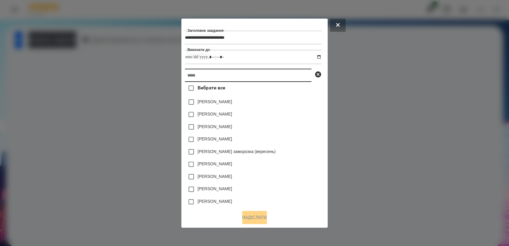
click at [212, 80] on input "text" at bounding box center [248, 75] width 126 height 13
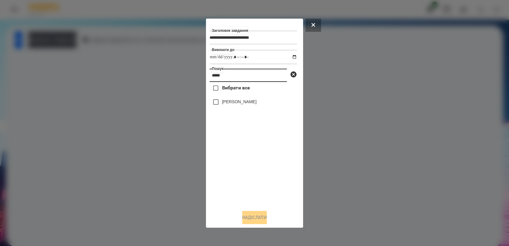
type input "*****"
click at [261, 220] on button "Надіслати" at bounding box center [254, 217] width 25 height 13
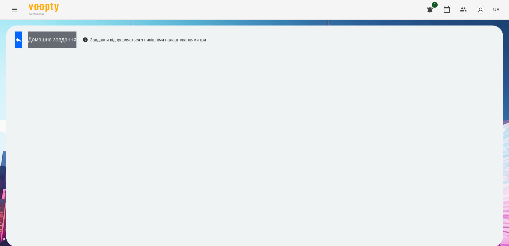
click at [76, 37] on button "Домашнє завдання" at bounding box center [52, 39] width 48 height 16
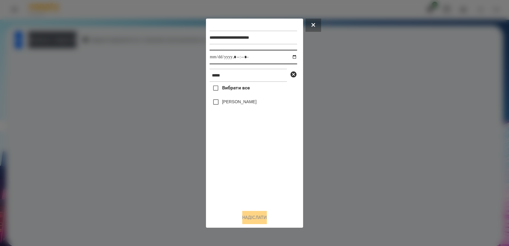
click at [287, 54] on input "datetime-local" at bounding box center [252, 57] width 87 height 14
type input "**********"
drag, startPoint x: 254, startPoint y: 173, endPoint x: 247, endPoint y: 164, distance: 11.3
click at [253, 172] on div "Вибрати все [PERSON_NAME]" at bounding box center [252, 143] width 87 height 123
click at [260, 219] on button "Надіслати" at bounding box center [254, 217] width 25 height 13
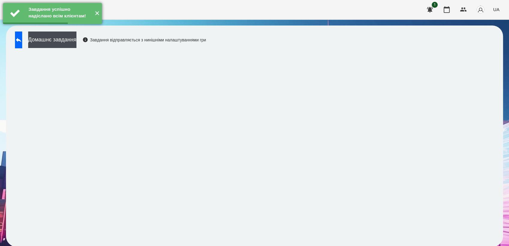
drag, startPoint x: 58, startPoint y: 38, endPoint x: 99, endPoint y: 32, distance: 41.7
click at [58, 38] on button "Домашнє завдання" at bounding box center [52, 39] width 48 height 16
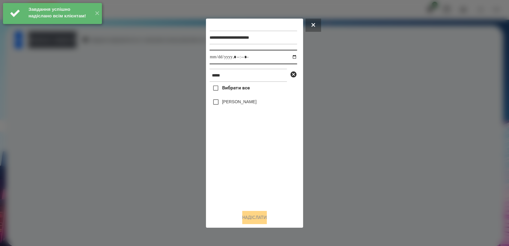
click at [291, 57] on input "datetime-local" at bounding box center [252, 57] width 87 height 14
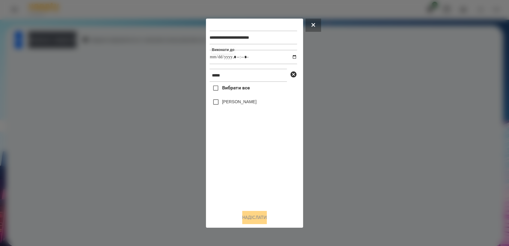
type input "**********"
click at [242, 169] on div "Вибрати все [PERSON_NAME]" at bounding box center [252, 143] width 87 height 123
click at [263, 213] on button "Надіслати" at bounding box center [254, 217] width 25 height 13
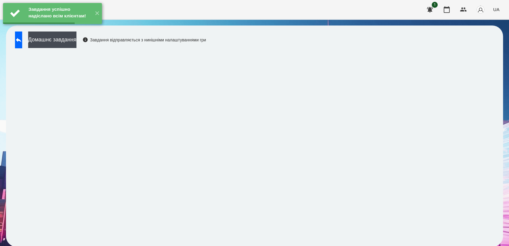
drag, startPoint x: 78, startPoint y: 41, endPoint x: 104, endPoint y: 35, distance: 26.6
click at [76, 40] on button "Домашнє завдання" at bounding box center [52, 39] width 48 height 16
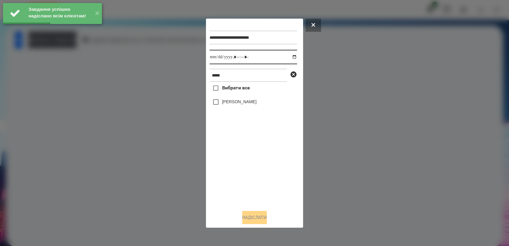
click at [291, 55] on input "datetime-local" at bounding box center [252, 57] width 87 height 14
type input "**********"
drag, startPoint x: 255, startPoint y: 175, endPoint x: 241, endPoint y: 152, distance: 26.4
click at [254, 173] on div "Вибрати все [PERSON_NAME]" at bounding box center [252, 143] width 87 height 123
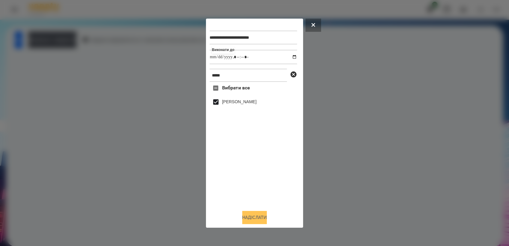
click at [251, 221] on button "Надіслати" at bounding box center [254, 217] width 25 height 13
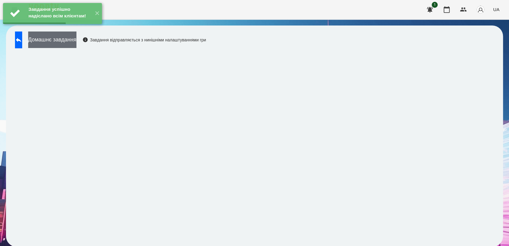
click at [76, 41] on button "Домашнє завдання" at bounding box center [52, 39] width 48 height 16
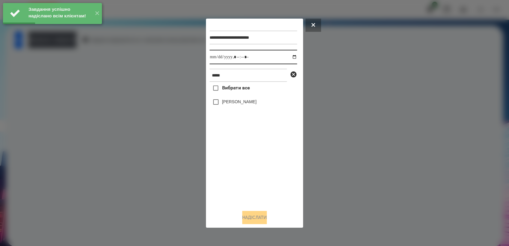
drag, startPoint x: 289, startPoint y: 57, endPoint x: 290, endPoint y: 61, distance: 4.3
click at [289, 57] on input "datetime-local" at bounding box center [252, 57] width 87 height 14
type input "**********"
drag, startPoint x: 247, startPoint y: 158, endPoint x: 241, endPoint y: 151, distance: 9.3
click at [247, 158] on div "Вибрати все [PERSON_NAME]" at bounding box center [252, 143] width 87 height 123
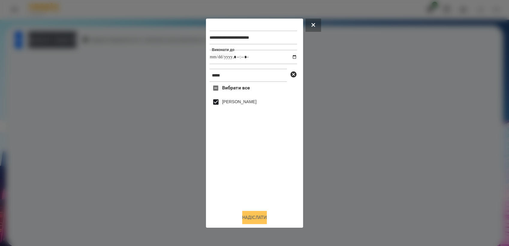
click at [250, 220] on button "Надіслати" at bounding box center [254, 217] width 25 height 13
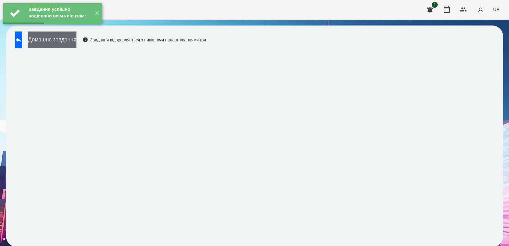
click at [67, 46] on button "Домашнє завдання" at bounding box center [52, 39] width 48 height 16
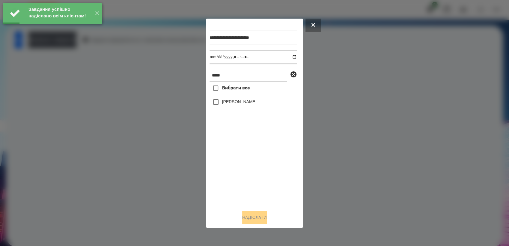
drag, startPoint x: 289, startPoint y: 56, endPoint x: 290, endPoint y: 65, distance: 8.7
click at [290, 56] on input "datetime-local" at bounding box center [252, 57] width 87 height 14
type input "**********"
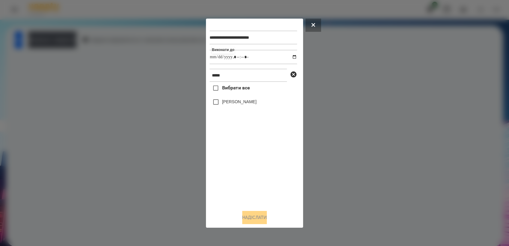
drag, startPoint x: 255, startPoint y: 158, endPoint x: 232, endPoint y: 129, distance: 37.4
click at [255, 158] on div "Вибрати все [PERSON_NAME]" at bounding box center [252, 143] width 87 height 123
click at [252, 220] on button "Надіслати" at bounding box center [254, 217] width 25 height 13
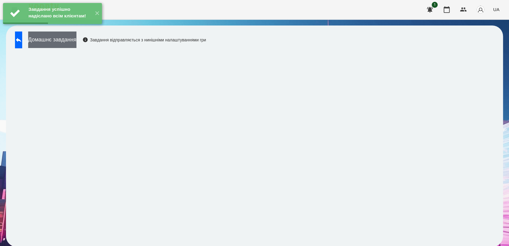
click at [70, 39] on button "Домашнє завдання" at bounding box center [52, 39] width 48 height 16
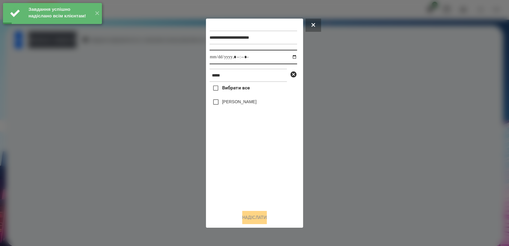
click at [291, 56] on input "datetime-local" at bounding box center [252, 57] width 87 height 14
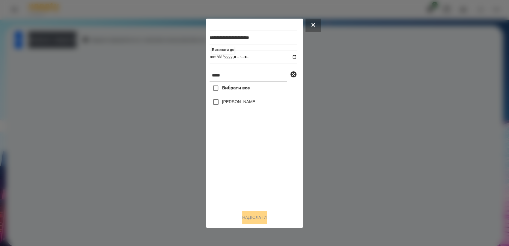
type input "**********"
click at [250, 177] on div "Вибрати все [PERSON_NAME]" at bounding box center [252, 143] width 87 height 123
click at [256, 217] on button "Надіслати" at bounding box center [254, 217] width 25 height 13
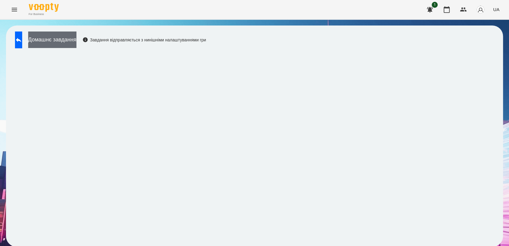
click at [76, 41] on button "Домашнє завдання" at bounding box center [52, 39] width 48 height 16
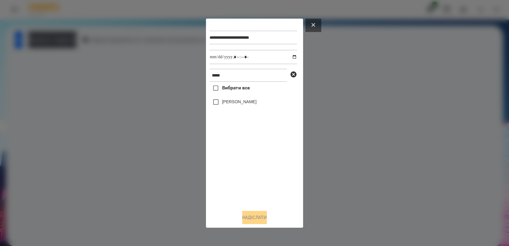
click at [312, 24] on icon at bounding box center [313, 25] width 4 height 4
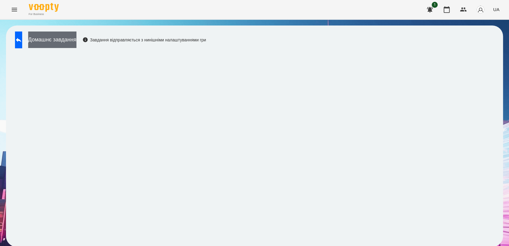
click at [65, 40] on button "Домашнє завдання" at bounding box center [52, 39] width 48 height 16
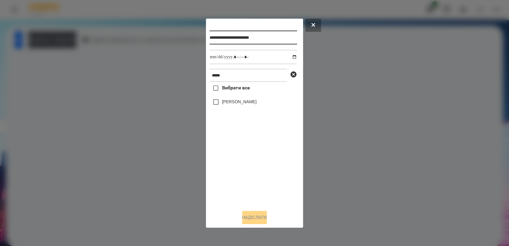
click at [278, 35] on input "**********" at bounding box center [252, 38] width 87 height 14
type input "**********"
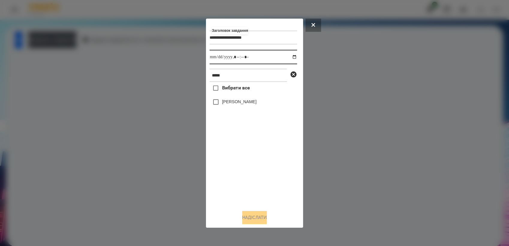
drag, startPoint x: 292, startPoint y: 56, endPoint x: 289, endPoint y: 61, distance: 5.5
click at [292, 56] on input "datetime-local" at bounding box center [252, 57] width 87 height 14
type input "**********"
drag, startPoint x: 250, startPoint y: 155, endPoint x: 235, endPoint y: 140, distance: 20.3
click at [249, 154] on div "Вибрати все [PERSON_NAME]" at bounding box center [252, 143] width 87 height 123
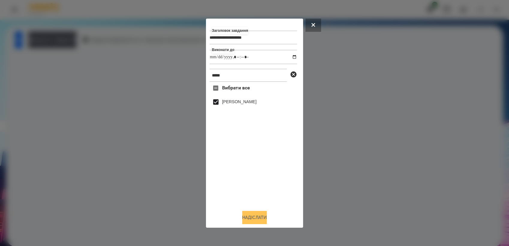
click at [262, 220] on button "Надіслати" at bounding box center [254, 217] width 25 height 13
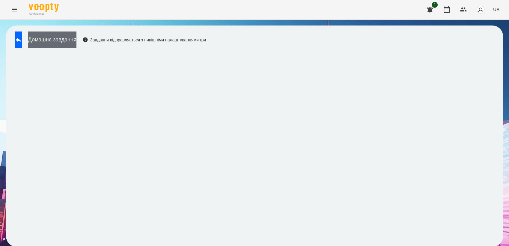
click at [76, 38] on button "Домашнє завдання" at bounding box center [52, 39] width 48 height 16
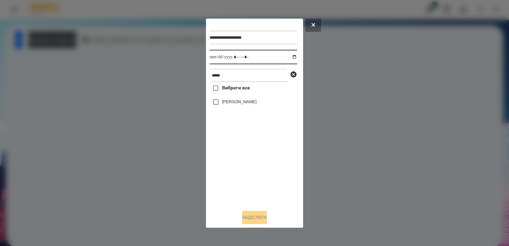
click at [289, 56] on input "datetime-local" at bounding box center [252, 57] width 87 height 14
type input "**********"
click at [253, 170] on div "Вибрати все [PERSON_NAME]" at bounding box center [252, 143] width 87 height 123
click at [261, 217] on button "Надіслати" at bounding box center [254, 217] width 25 height 13
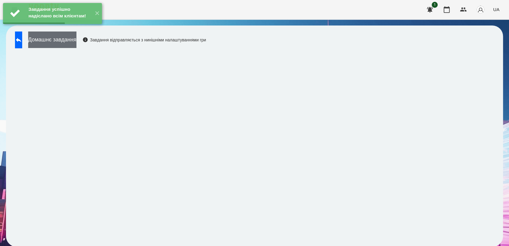
click at [73, 43] on button "Домашнє завдання" at bounding box center [52, 39] width 48 height 16
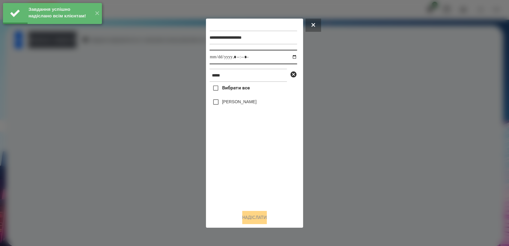
click at [289, 55] on input "datetime-local" at bounding box center [252, 57] width 87 height 14
type input "**********"
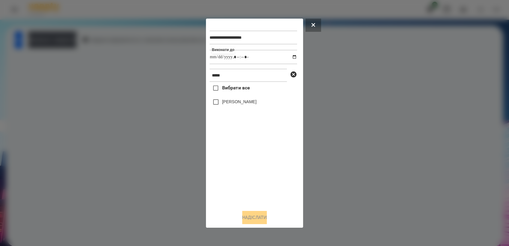
click at [243, 155] on div "Вибрати все [PERSON_NAME]" at bounding box center [252, 143] width 87 height 123
click at [266, 213] on button "Надіслати" at bounding box center [254, 217] width 25 height 13
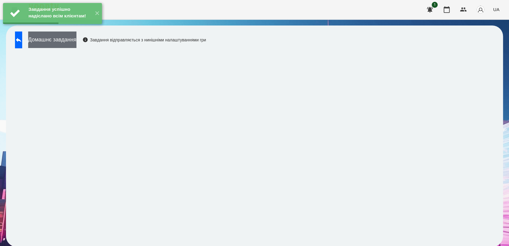
click at [58, 44] on button "Домашнє завдання" at bounding box center [52, 39] width 48 height 16
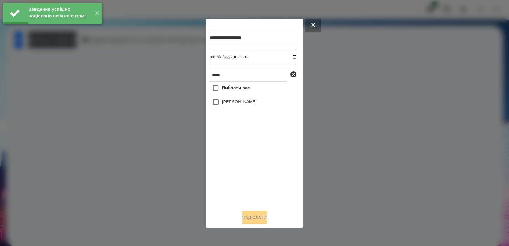
click at [289, 56] on input "datetime-local" at bounding box center [252, 57] width 87 height 14
type input "**********"
click at [248, 161] on div "Вибрати все [PERSON_NAME]" at bounding box center [252, 143] width 87 height 123
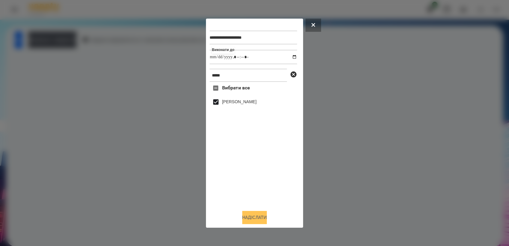
click at [262, 216] on button "Надіслати" at bounding box center [254, 217] width 25 height 13
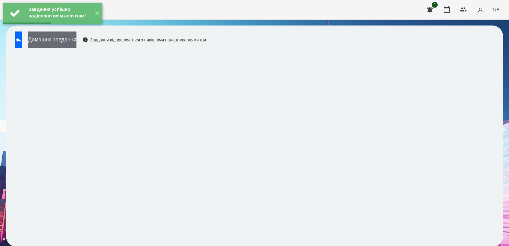
click at [71, 40] on button "Домашнє завдання" at bounding box center [52, 39] width 48 height 16
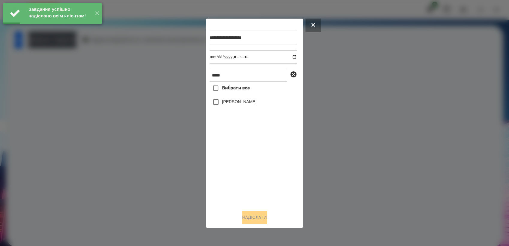
click at [290, 58] on input "datetime-local" at bounding box center [252, 57] width 87 height 14
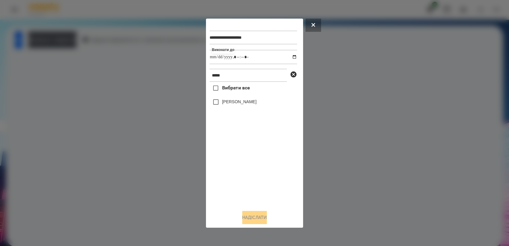
type input "**********"
click at [241, 158] on div "Вибрати все [PERSON_NAME]" at bounding box center [252, 143] width 87 height 123
click at [251, 218] on button "Надіслати" at bounding box center [254, 217] width 25 height 13
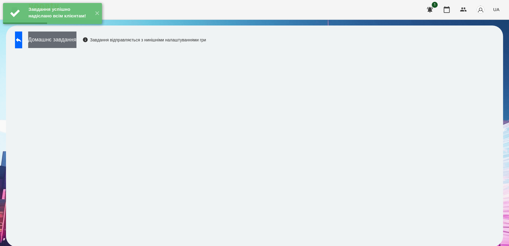
click at [68, 45] on button "Домашнє завдання" at bounding box center [52, 39] width 48 height 16
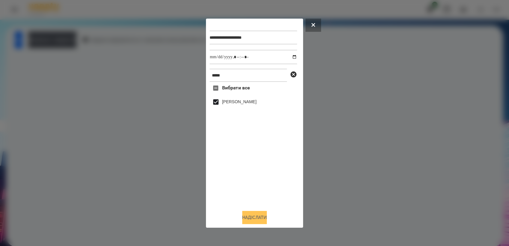
click at [252, 216] on button "Надіслати" at bounding box center [254, 217] width 25 height 13
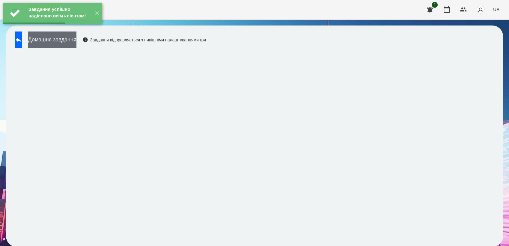
drag, startPoint x: 80, startPoint y: 37, endPoint x: 98, endPoint y: 37, distance: 18.0
click at [76, 37] on button "Домашнє завдання" at bounding box center [52, 39] width 48 height 16
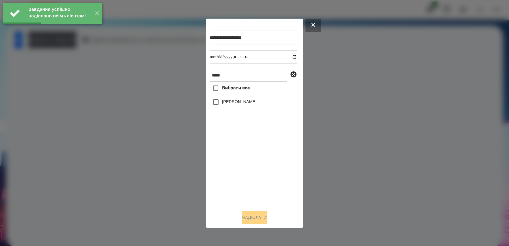
drag, startPoint x: 289, startPoint y: 56, endPoint x: 288, endPoint y: 61, distance: 5.2
click at [289, 56] on input "datetime-local" at bounding box center [252, 57] width 87 height 14
type input "**********"
drag, startPoint x: 254, startPoint y: 155, endPoint x: 244, endPoint y: 146, distance: 13.1
click at [253, 155] on div "Вибрати все [PERSON_NAME]" at bounding box center [252, 143] width 87 height 123
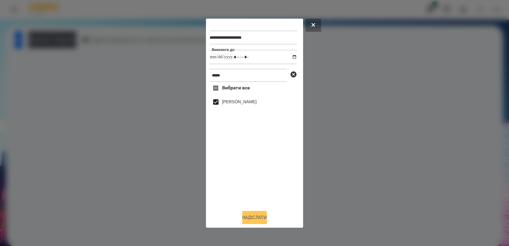
click at [254, 216] on button "Надіслати" at bounding box center [254, 217] width 25 height 13
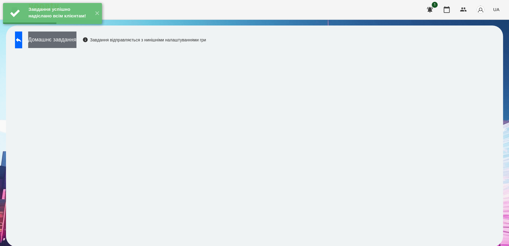
click at [76, 40] on button "Домашнє завдання" at bounding box center [52, 39] width 48 height 16
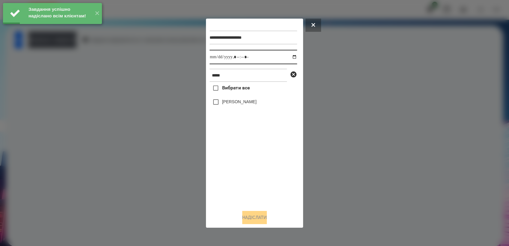
click at [290, 57] on input "datetime-local" at bounding box center [252, 57] width 87 height 14
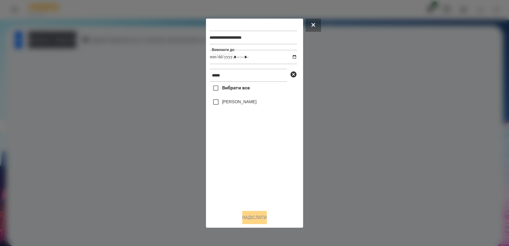
type input "**********"
drag, startPoint x: 235, startPoint y: 171, endPoint x: 233, endPoint y: 168, distance: 3.5
click at [234, 170] on div "Вибрати все [PERSON_NAME]" at bounding box center [252, 143] width 87 height 123
click at [262, 218] on button "Надіслати" at bounding box center [254, 217] width 25 height 13
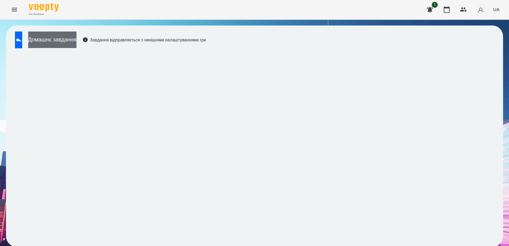
click at [58, 37] on button "Домашнє завдання" at bounding box center [52, 39] width 48 height 16
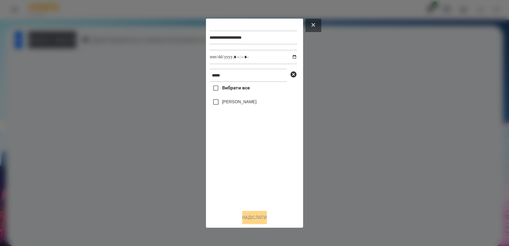
click at [310, 20] on button at bounding box center [313, 25] width 16 height 13
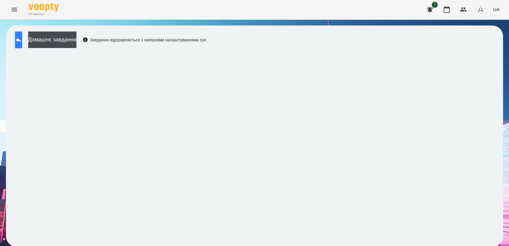
click at [22, 42] on button at bounding box center [18, 39] width 7 height 17
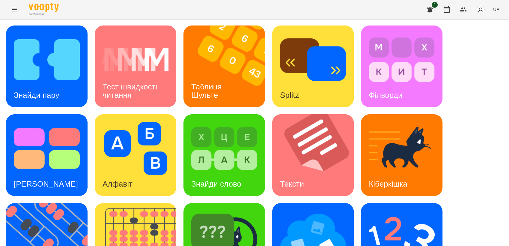
scroll to position [100, 0]
click at [213, 211] on img at bounding box center [224, 237] width 66 height 53
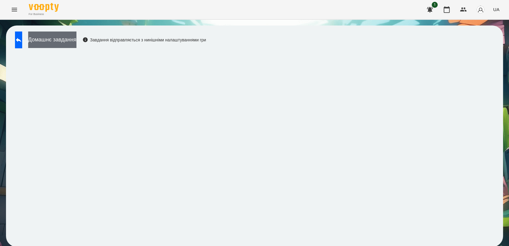
click at [62, 42] on button "Домашнє завдання" at bounding box center [52, 39] width 48 height 16
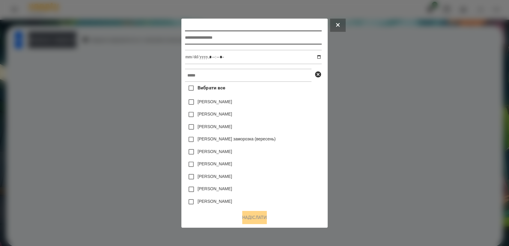
click at [189, 36] on input "text" at bounding box center [253, 38] width 136 height 14
type input "**********"
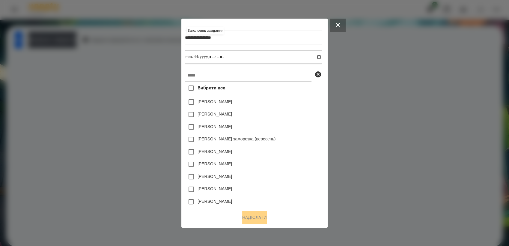
click at [321, 58] on input "datetime-local" at bounding box center [253, 57] width 136 height 14
click at [321, 59] on input "datetime-local" at bounding box center [253, 57] width 136 height 14
type input "**********"
drag, startPoint x: 303, startPoint y: 152, endPoint x: 304, endPoint y: 149, distance: 3.5
click at [303, 152] on div "[PERSON_NAME]" at bounding box center [253, 151] width 136 height 13
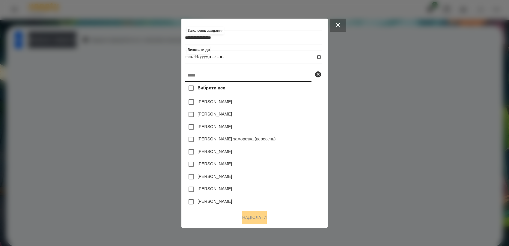
click at [248, 76] on input "text" at bounding box center [248, 75] width 126 height 13
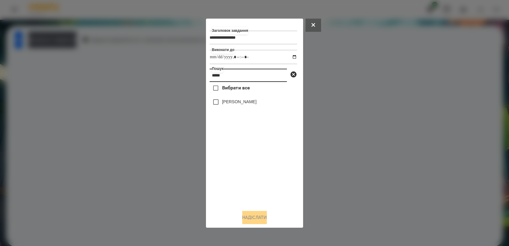
type input "*****"
click at [245, 220] on button "Надіслати" at bounding box center [254, 217] width 25 height 13
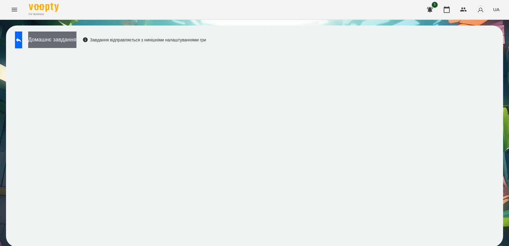
click at [65, 39] on button "Домашнє завдання" at bounding box center [52, 39] width 48 height 16
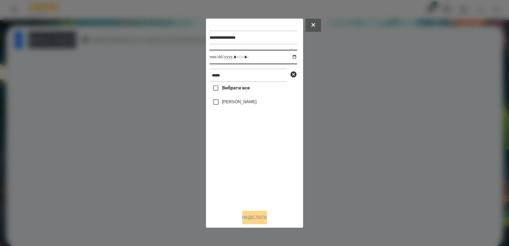
click at [290, 56] on input "datetime-local" at bounding box center [252, 57] width 87 height 14
type input "**********"
drag, startPoint x: 232, startPoint y: 162, endPoint x: 220, endPoint y: 121, distance: 42.6
click at [232, 160] on div "Вибрати все [PERSON_NAME]" at bounding box center [252, 143] width 87 height 123
click at [246, 220] on button "Надіслати" at bounding box center [254, 217] width 25 height 13
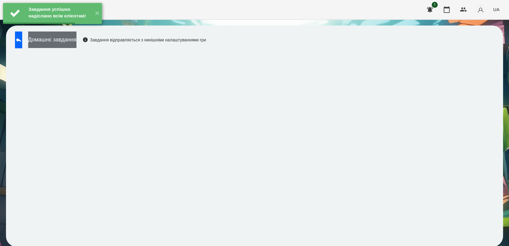
drag, startPoint x: 79, startPoint y: 39, endPoint x: 85, endPoint y: 39, distance: 6.3
click at [76, 39] on button "Домашнє завдання" at bounding box center [52, 39] width 48 height 16
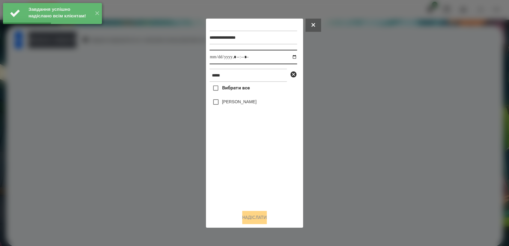
click at [289, 57] on input "datetime-local" at bounding box center [252, 57] width 87 height 14
type input "**********"
click at [243, 162] on div "Вибрати все [PERSON_NAME]" at bounding box center [252, 143] width 87 height 123
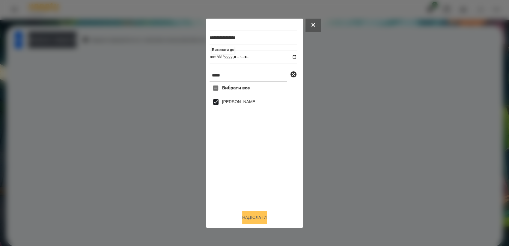
click at [258, 218] on button "Надіслати" at bounding box center [254, 217] width 25 height 13
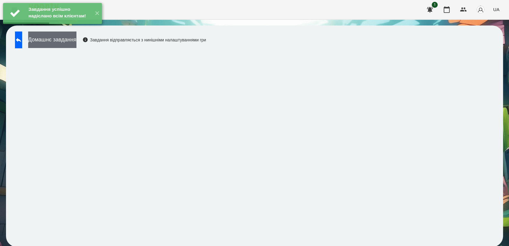
click at [70, 40] on button "Домашнє завдання" at bounding box center [52, 39] width 48 height 16
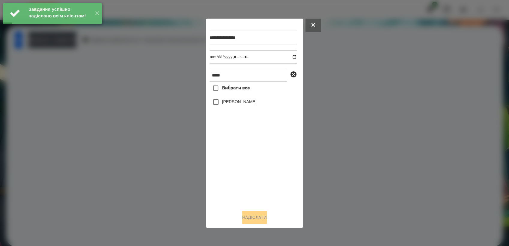
click at [288, 56] on input "datetime-local" at bounding box center [252, 57] width 87 height 14
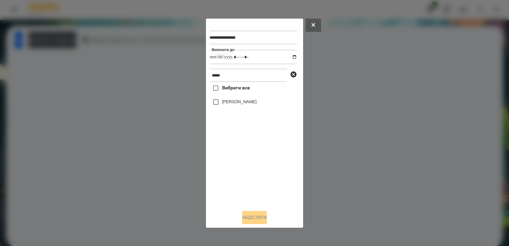
type input "**********"
drag, startPoint x: 243, startPoint y: 158, endPoint x: 241, endPoint y: 152, distance: 6.3
click at [243, 157] on div "Вибрати все [PERSON_NAME]" at bounding box center [252, 143] width 87 height 123
click at [257, 215] on button "Надіслати" at bounding box center [254, 217] width 25 height 13
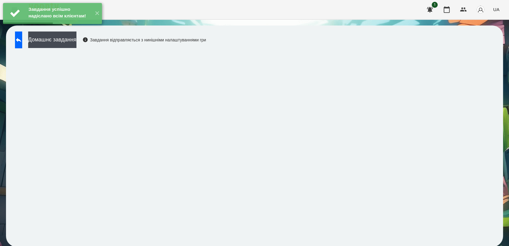
drag, startPoint x: 66, startPoint y: 39, endPoint x: 102, endPoint y: 32, distance: 36.9
click at [67, 39] on button "Домашнє завдання" at bounding box center [52, 39] width 48 height 16
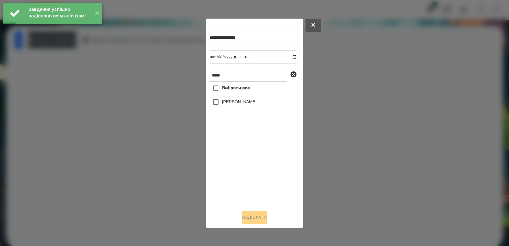
click at [291, 58] on input "datetime-local" at bounding box center [252, 57] width 87 height 14
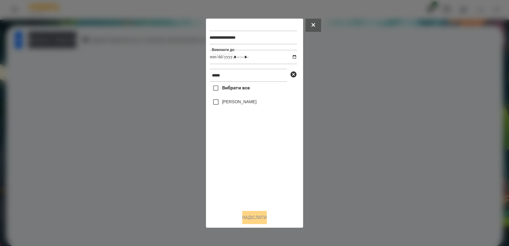
type input "**********"
click at [229, 170] on div "Вибрати все [PERSON_NAME]" at bounding box center [252, 143] width 87 height 123
click at [247, 219] on button "Надіслати" at bounding box center [254, 217] width 25 height 13
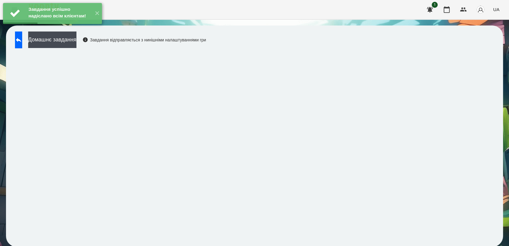
drag, startPoint x: 70, startPoint y: 38, endPoint x: 98, endPoint y: 34, distance: 29.1
click at [70, 37] on button "Домашнє завдання" at bounding box center [52, 39] width 48 height 16
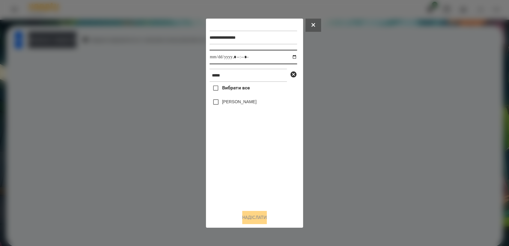
click at [290, 56] on input "datetime-local" at bounding box center [252, 57] width 87 height 14
type input "**********"
drag, startPoint x: 248, startPoint y: 162, endPoint x: 244, endPoint y: 160, distance: 4.2
click at [248, 162] on div "Вибрати все [PERSON_NAME]" at bounding box center [252, 143] width 87 height 123
click at [258, 215] on button "Надіслати" at bounding box center [254, 217] width 25 height 13
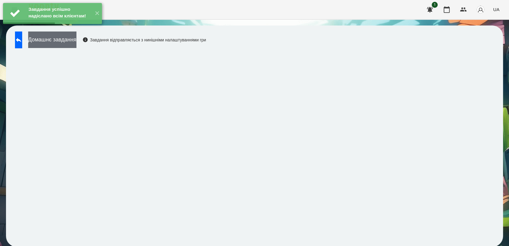
click at [69, 40] on button "Домашнє завдання" at bounding box center [52, 39] width 48 height 16
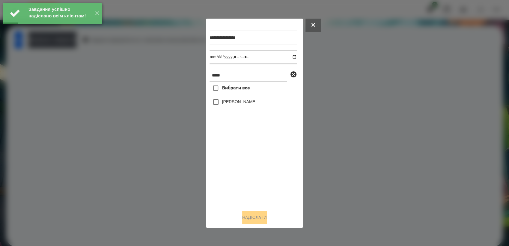
click at [289, 57] on input "datetime-local" at bounding box center [252, 57] width 87 height 14
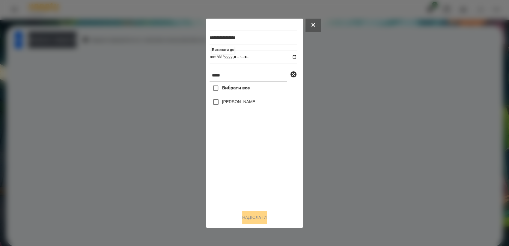
type input "**********"
click at [249, 170] on div "Вибрати все [PERSON_NAME]" at bounding box center [252, 143] width 87 height 123
click at [258, 219] on button "Надіслати" at bounding box center [254, 217] width 25 height 13
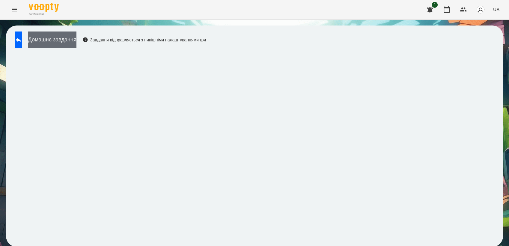
click at [76, 38] on button "Домашнє завдання" at bounding box center [52, 39] width 48 height 16
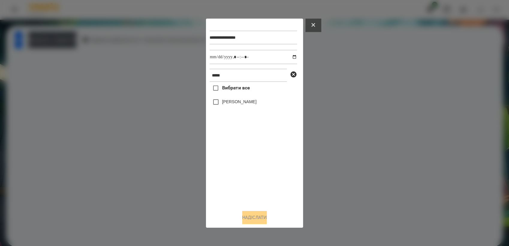
click at [315, 23] on button at bounding box center [313, 25] width 16 height 13
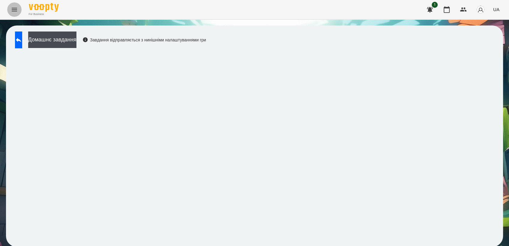
click at [10, 13] on button "Menu" at bounding box center [14, 9] width 14 height 14
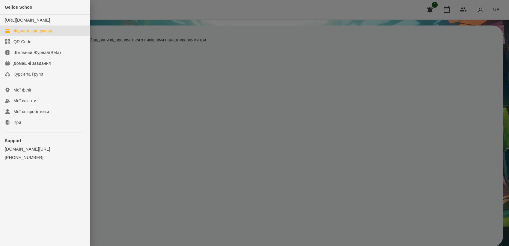
click at [35, 34] on div "Журнал відвідувань" at bounding box center [33, 31] width 40 height 6
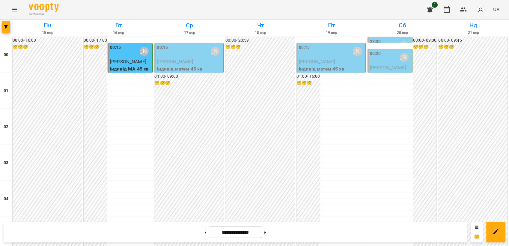
scroll to position [647, 0]
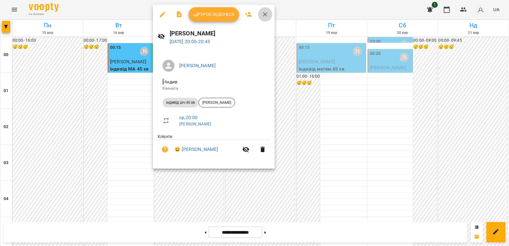
click at [265, 14] on icon "button" at bounding box center [264, 14] width 7 height 7
